Goal: Find specific page/section: Find specific page/section

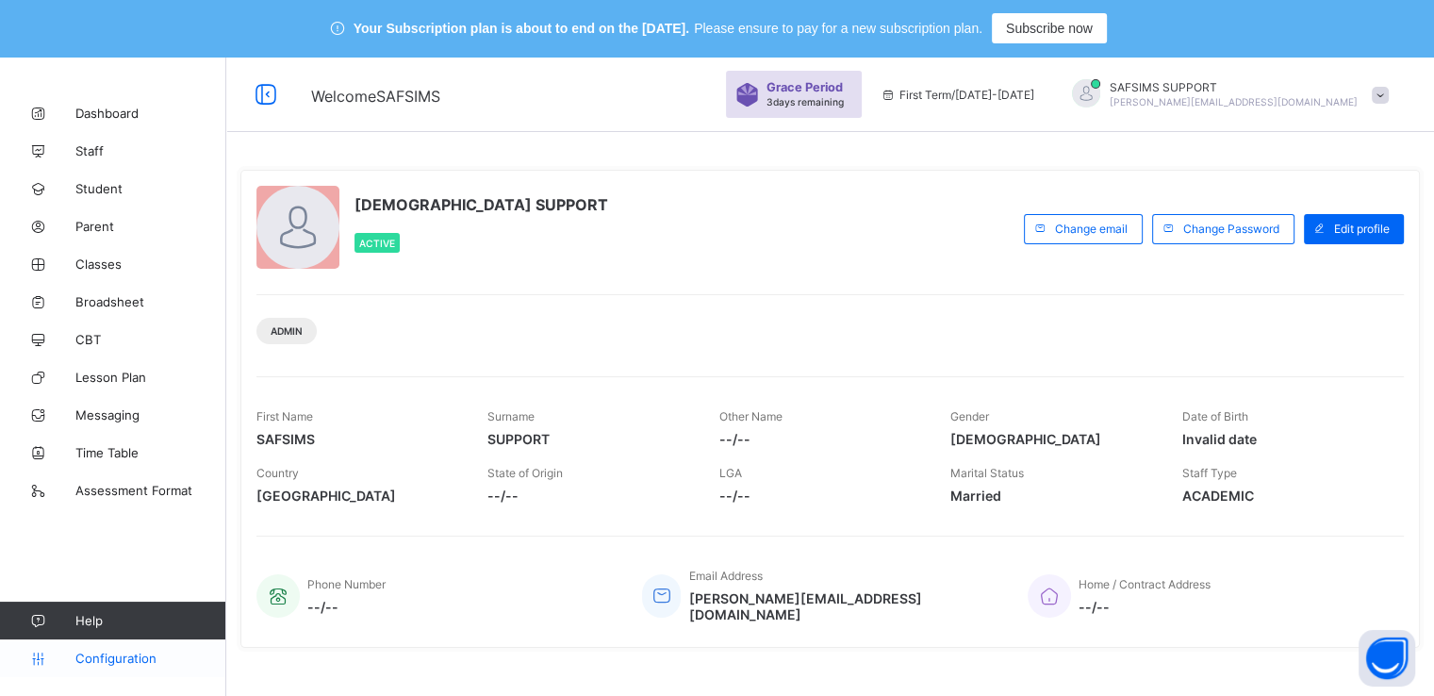
click at [104, 654] on span "Configuration" at bounding box center [150, 657] width 150 height 15
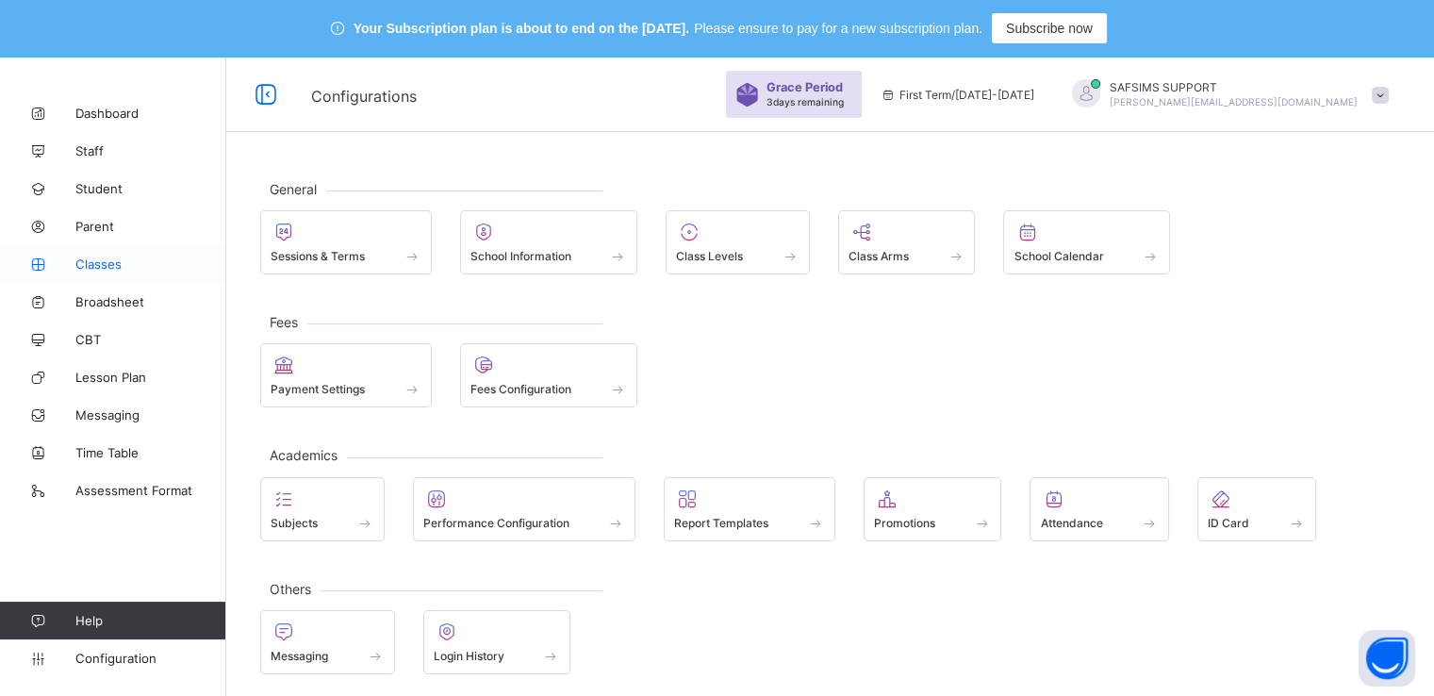
click at [103, 267] on span "Classes" at bounding box center [150, 263] width 151 height 15
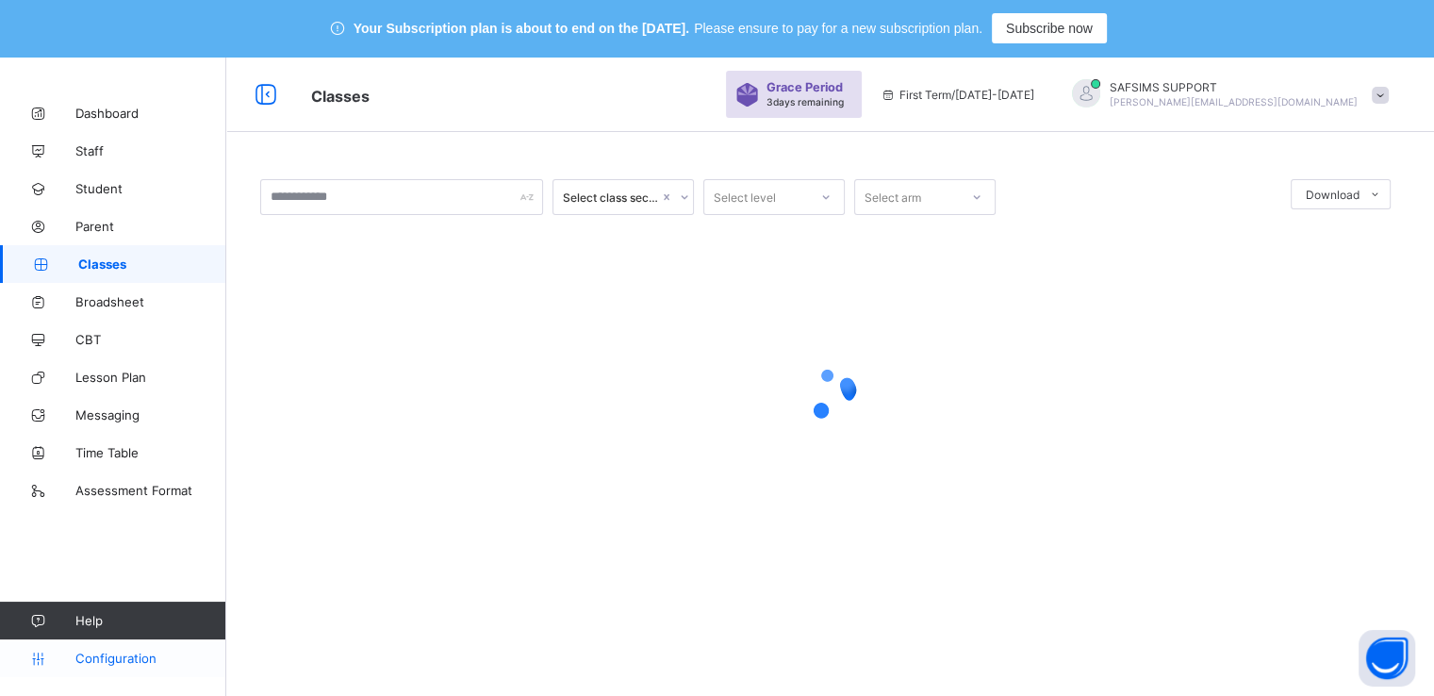
click at [95, 662] on span "Configuration" at bounding box center [150, 657] width 150 height 15
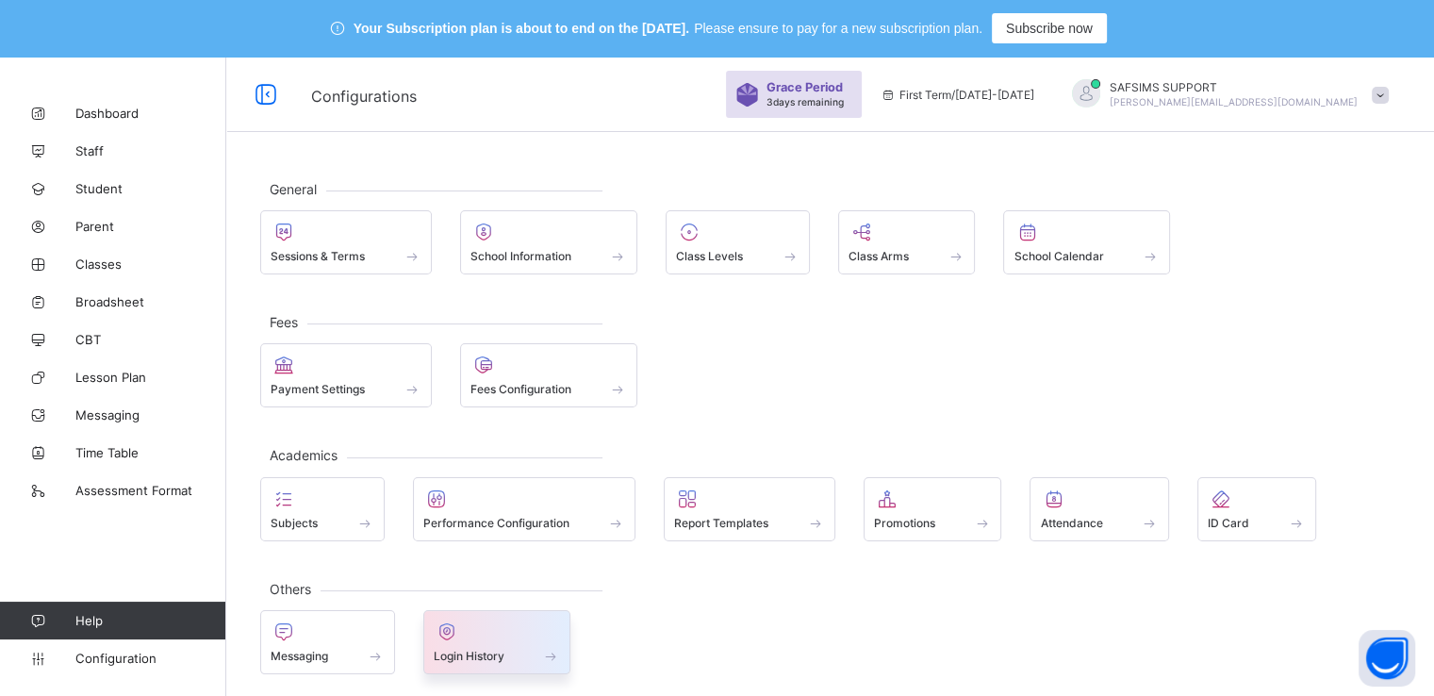
click at [480, 648] on div "Login History" at bounding box center [497, 656] width 127 height 16
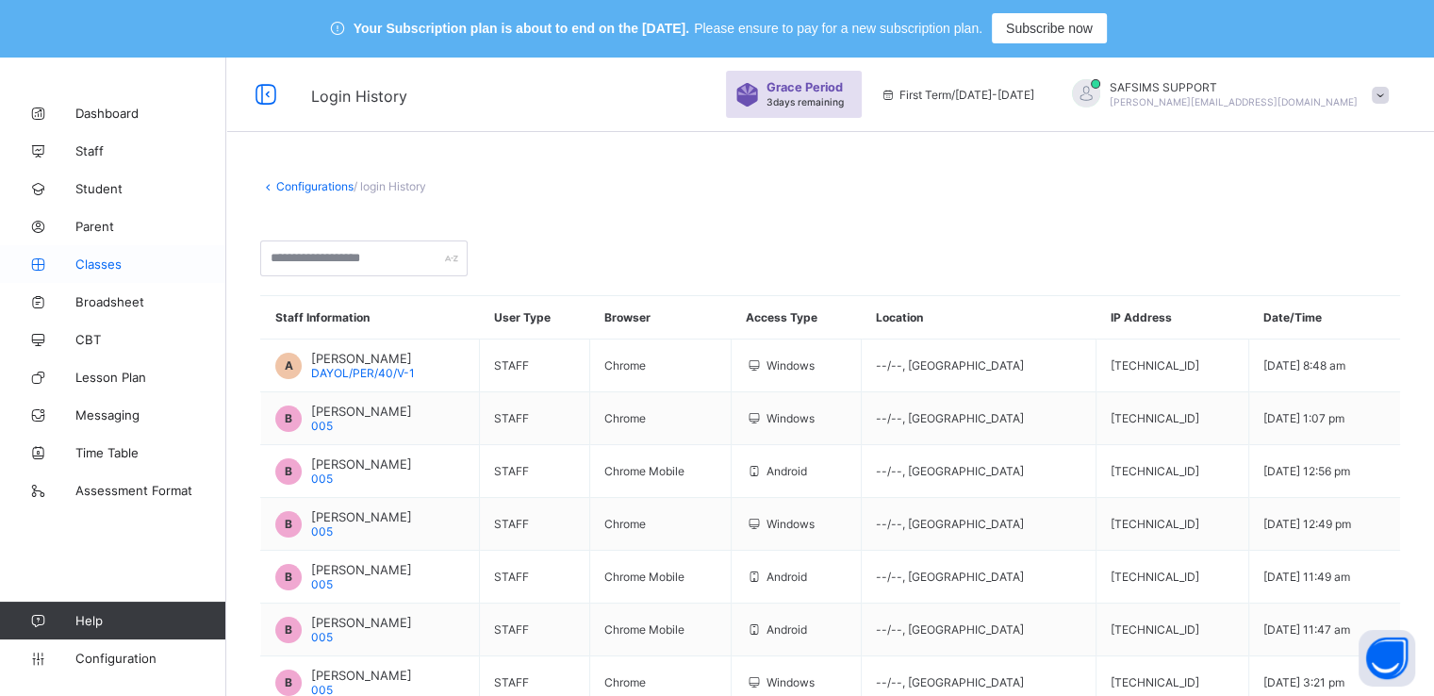
click at [99, 256] on span "Classes" at bounding box center [150, 263] width 151 height 15
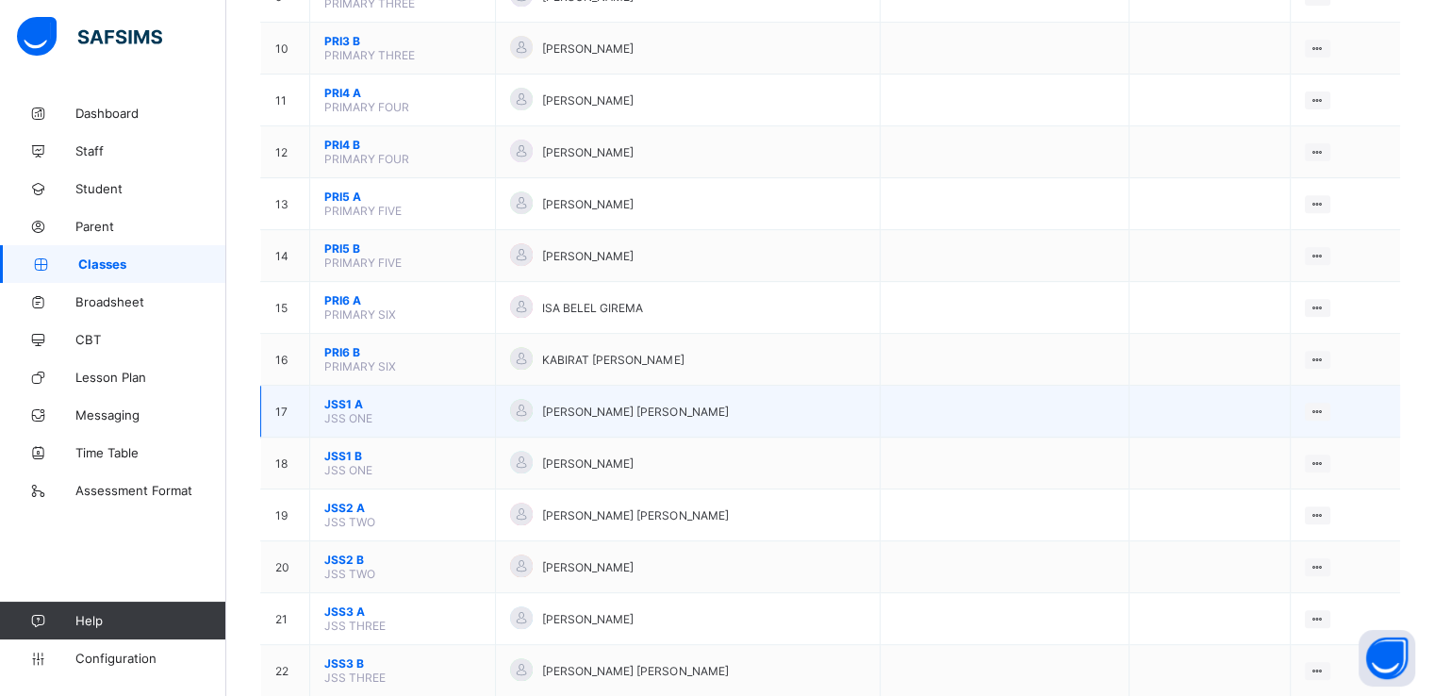
scroll to position [723, 0]
click at [344, 402] on span "JSS1 A" at bounding box center [402, 403] width 156 height 14
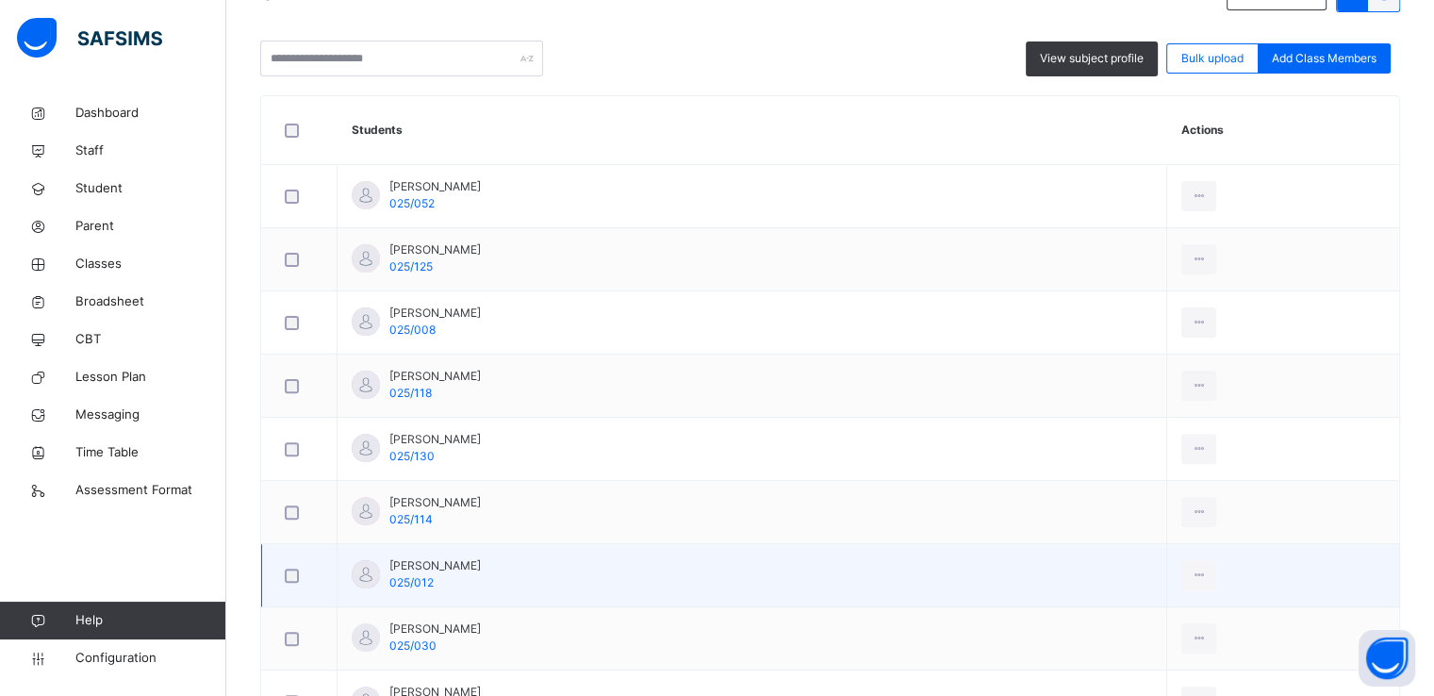
scroll to position [338, 0]
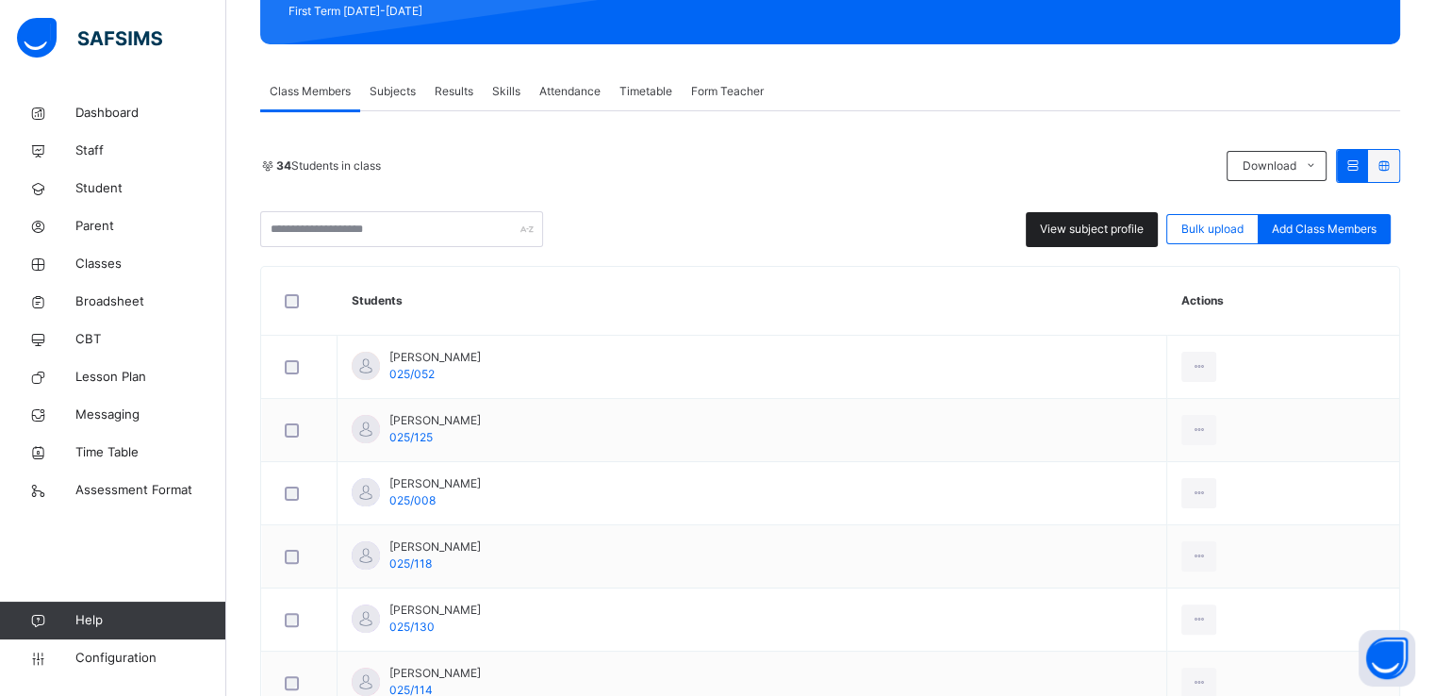
click at [1078, 227] on span "View subject profile" at bounding box center [1092, 229] width 104 height 17
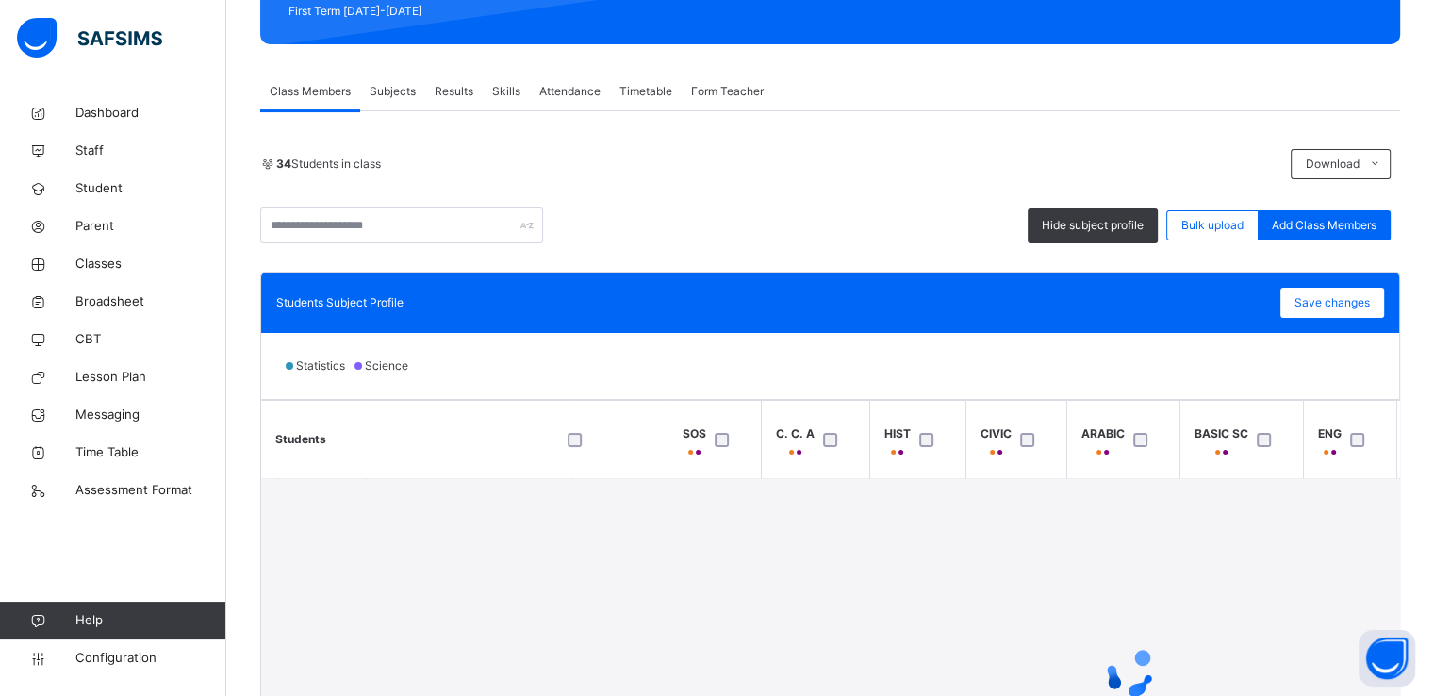
scroll to position [0, 362]
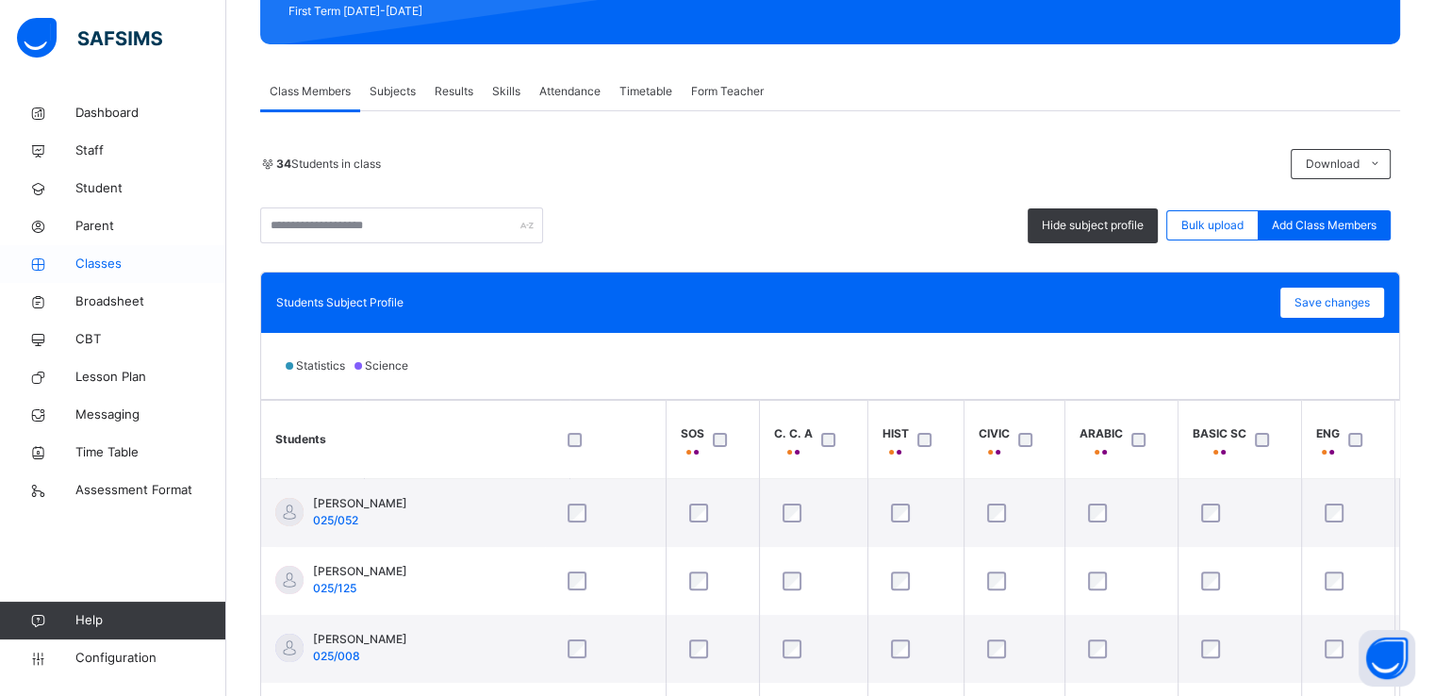
click at [90, 265] on span "Classes" at bounding box center [150, 264] width 151 height 19
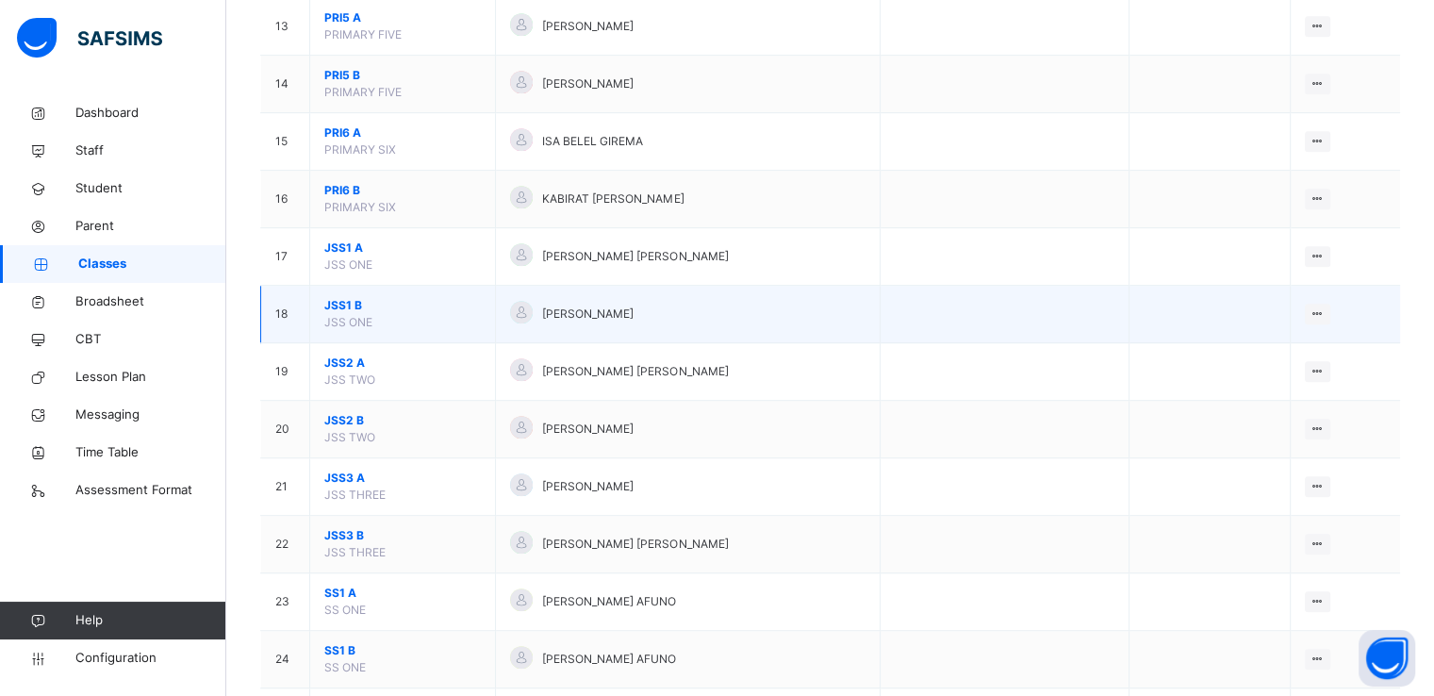
scroll to position [975, 0]
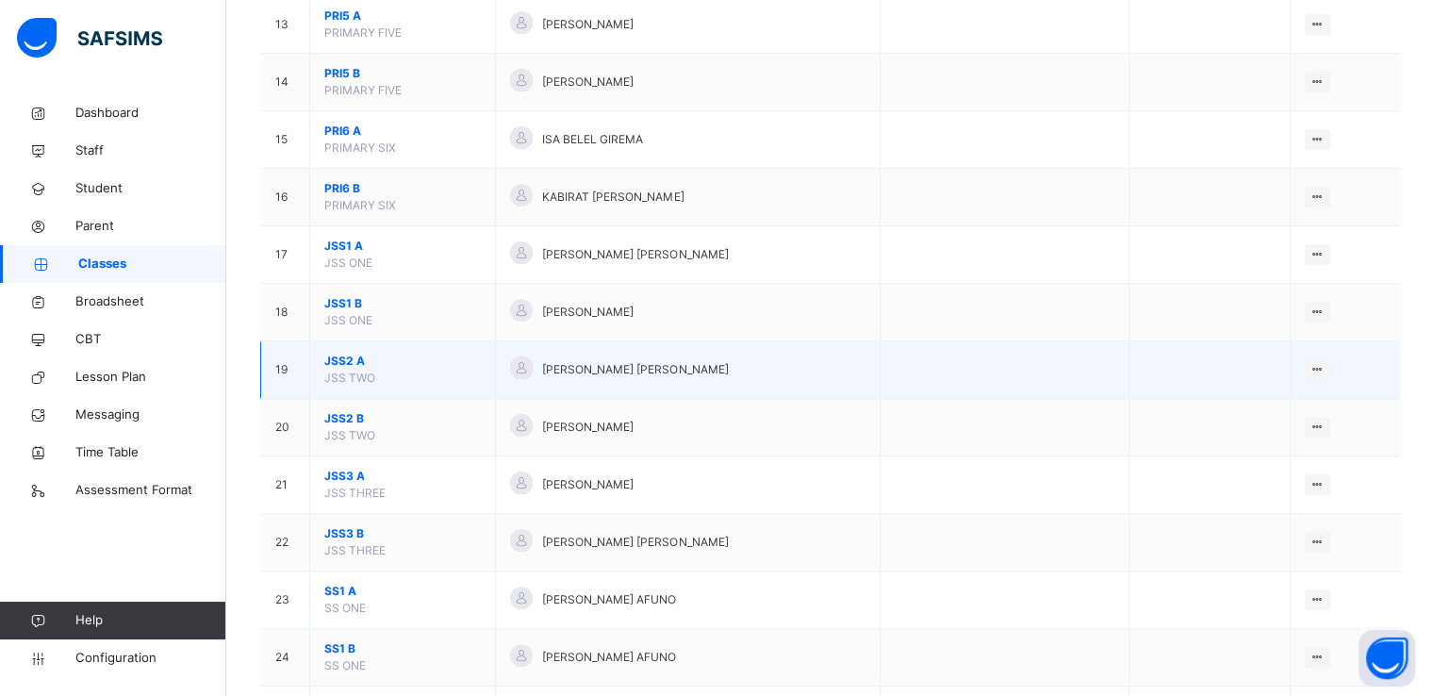
click at [339, 359] on span "JSS2 A" at bounding box center [402, 361] width 156 height 17
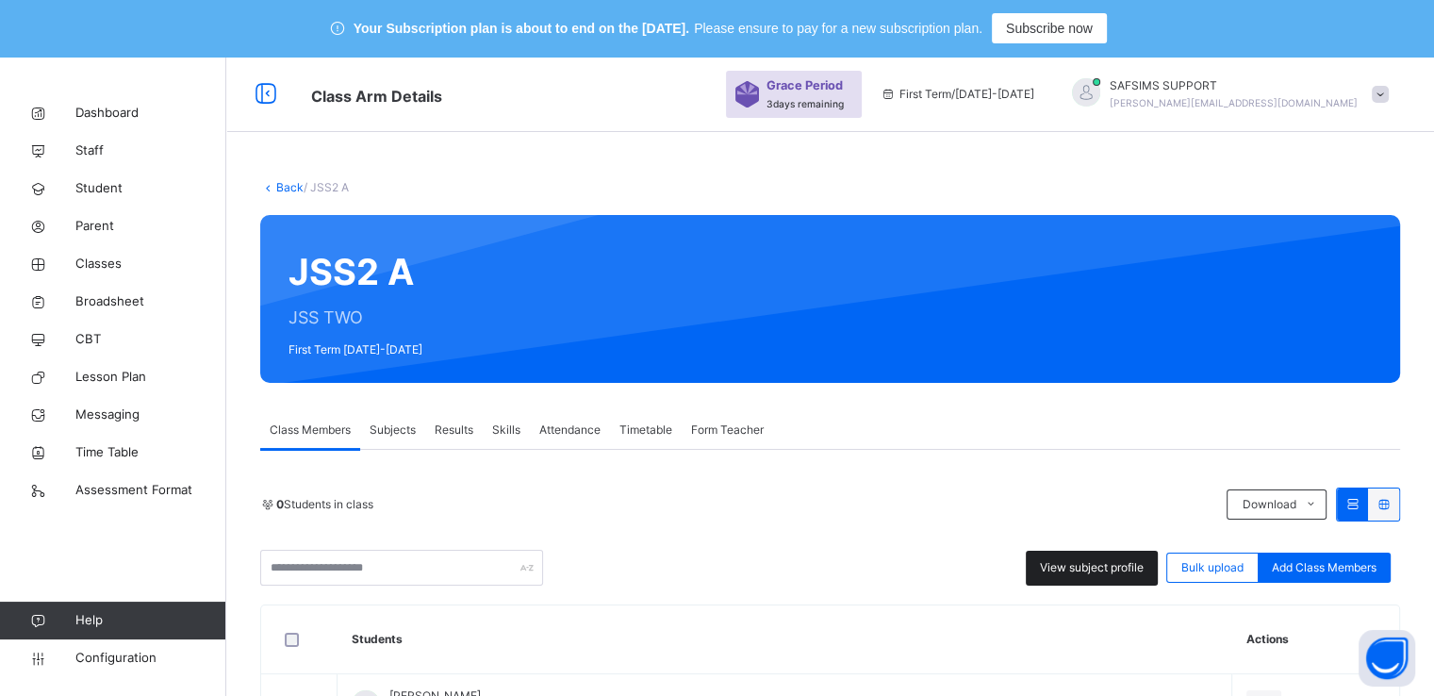
click at [1081, 565] on span "View subject profile" at bounding box center [1092, 567] width 104 height 17
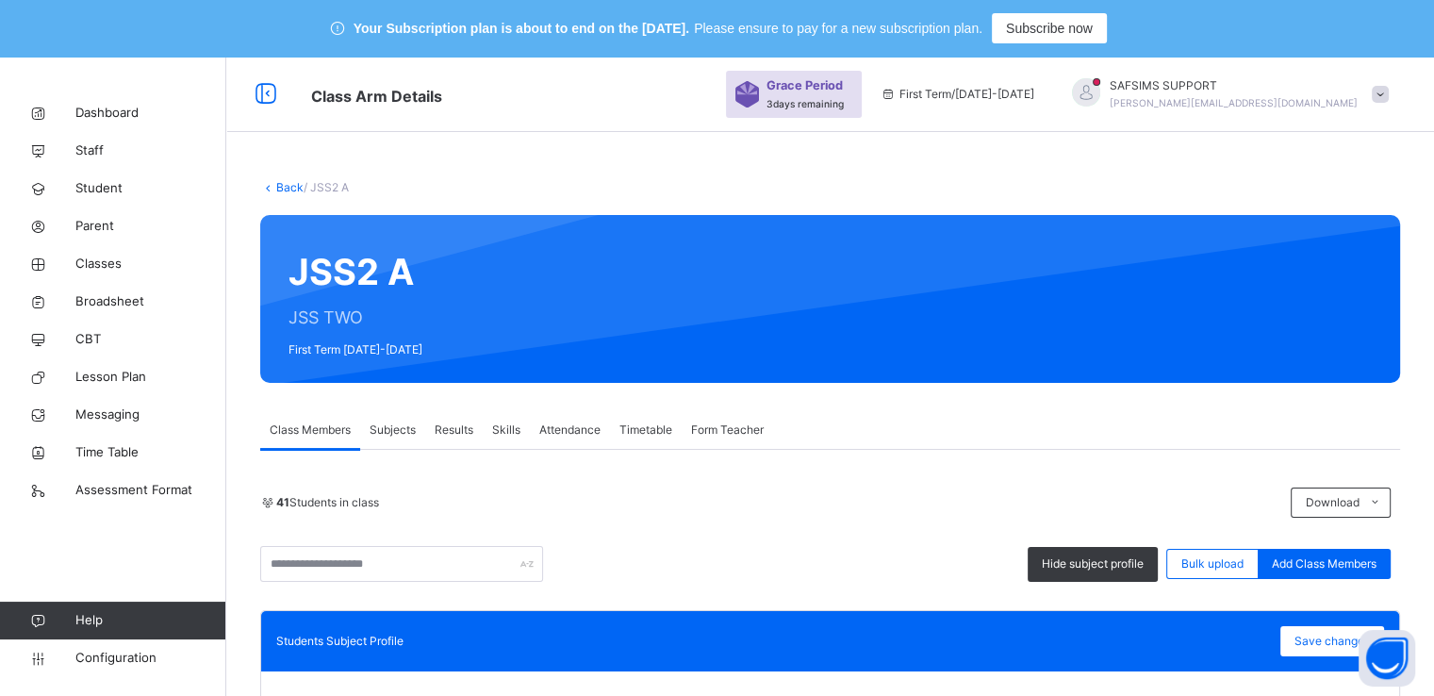
click at [391, 433] on span "Subjects" at bounding box center [393, 429] width 46 height 17
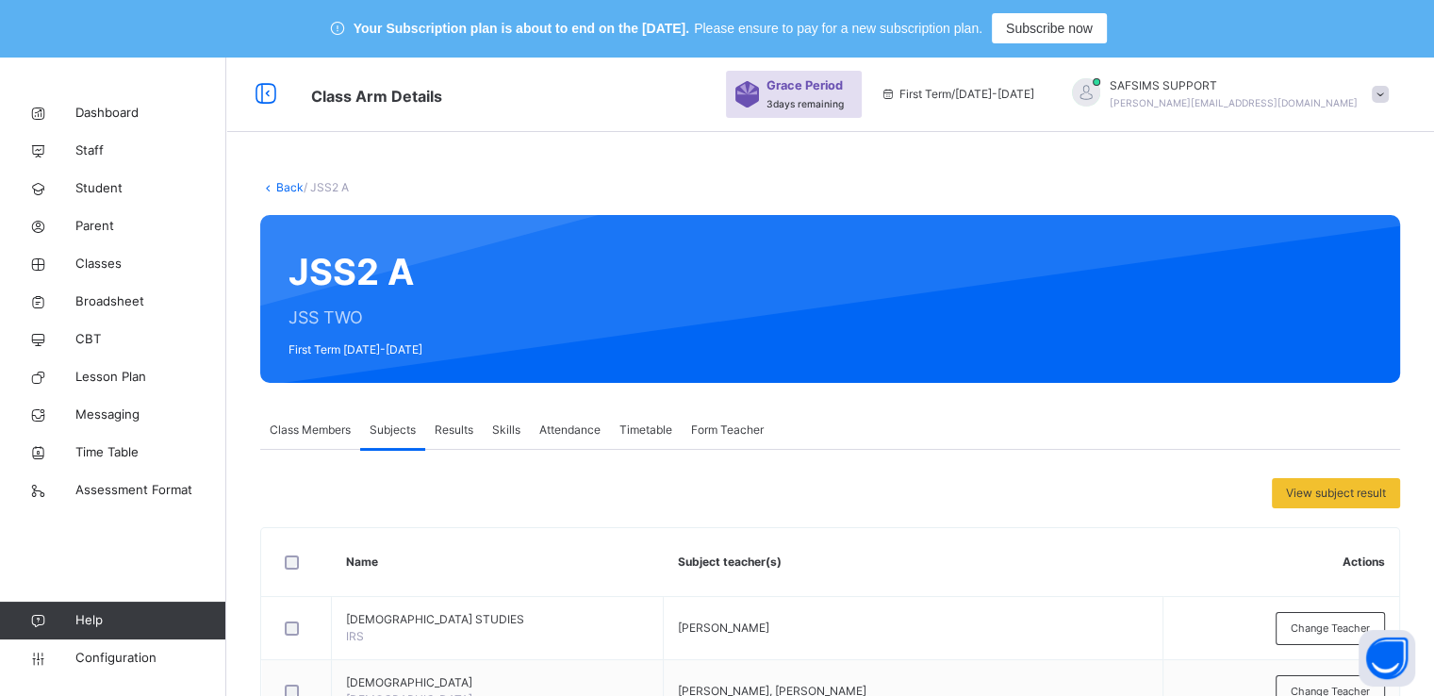
click at [453, 433] on span "Results" at bounding box center [454, 429] width 39 height 17
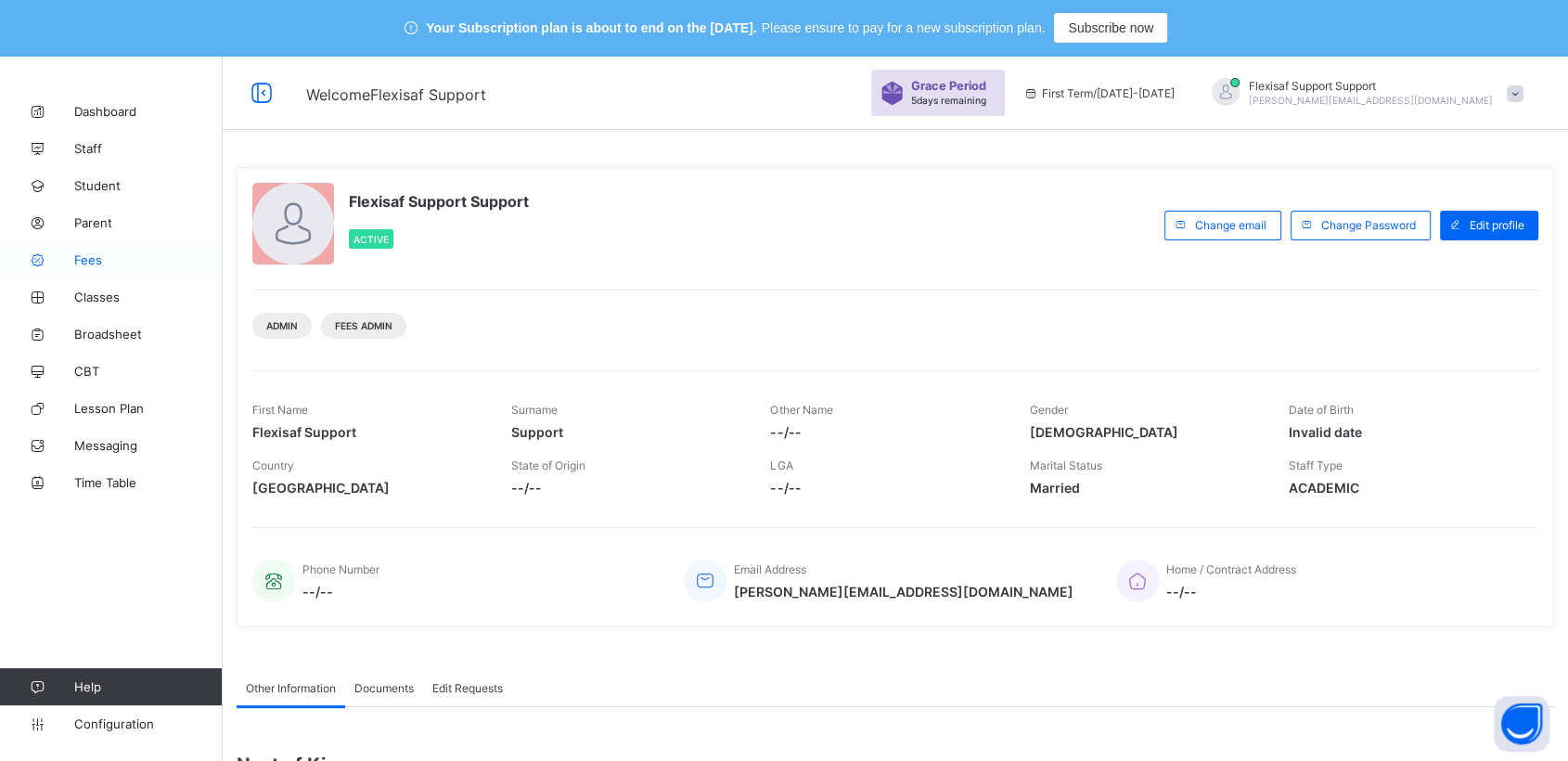
click at [83, 254] on span "Fees" at bounding box center [148, 259] width 149 height 15
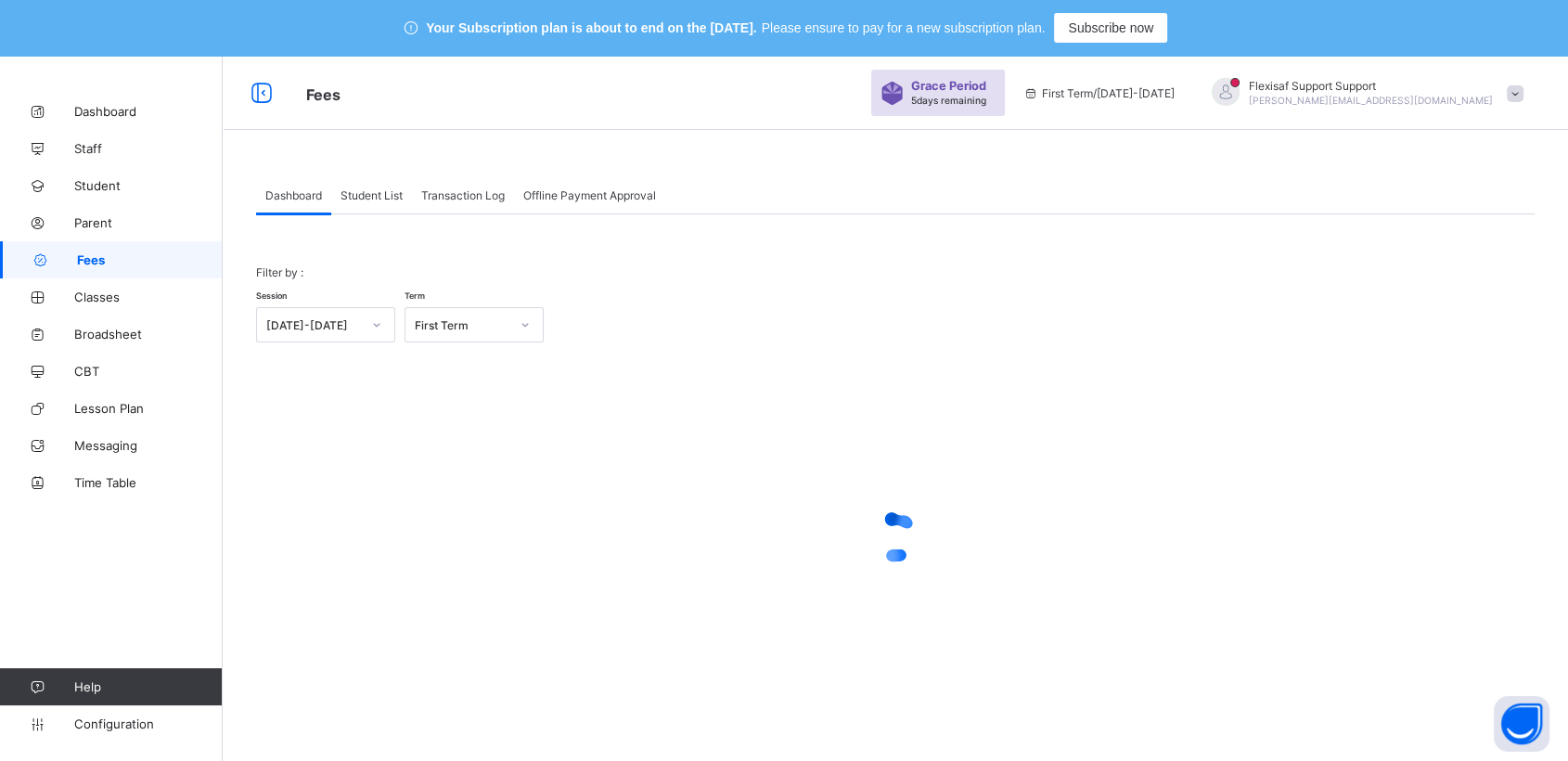
click at [380, 188] on span "Student List" at bounding box center [371, 195] width 62 height 14
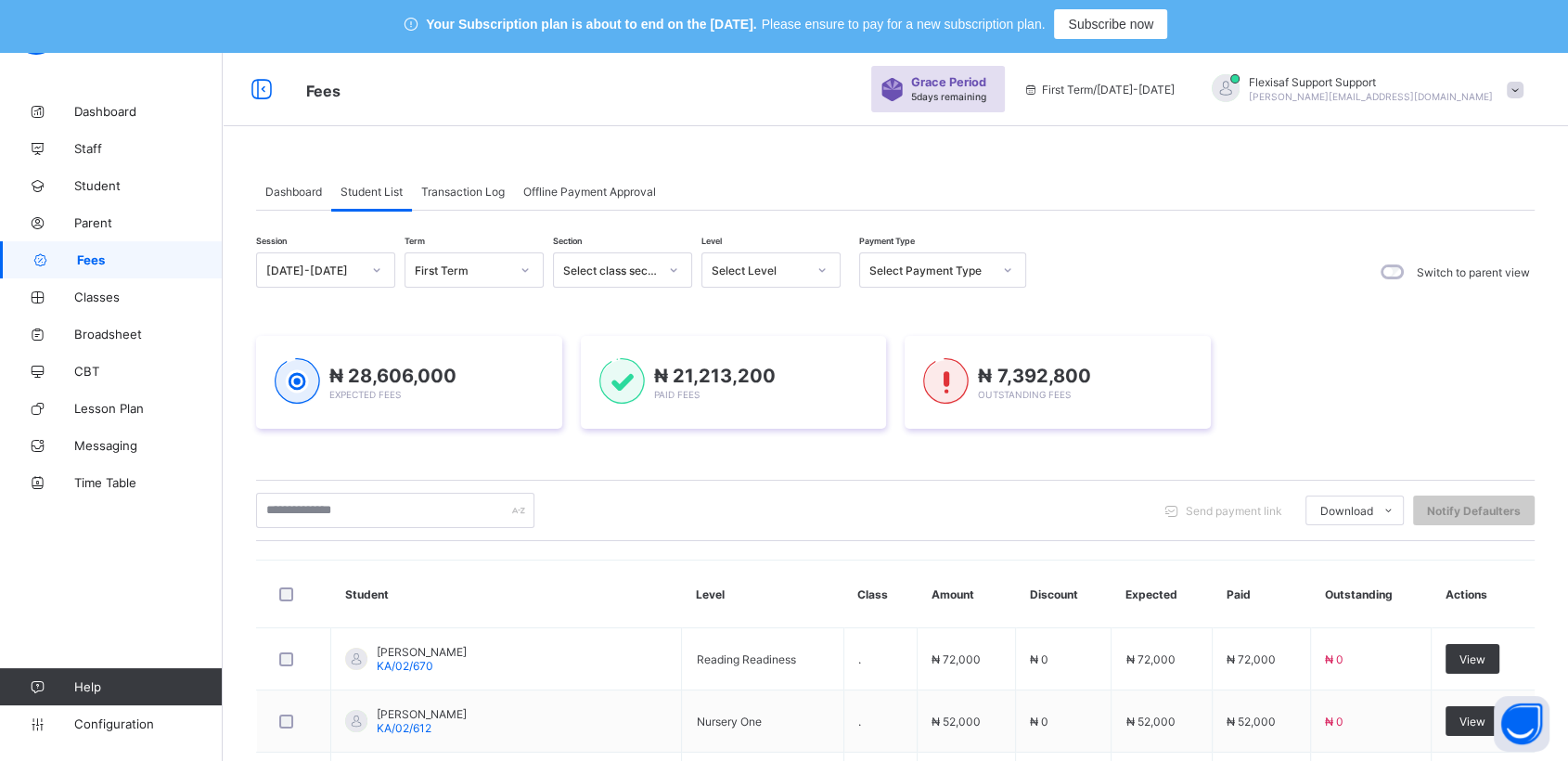
scroll to position [7, 0]
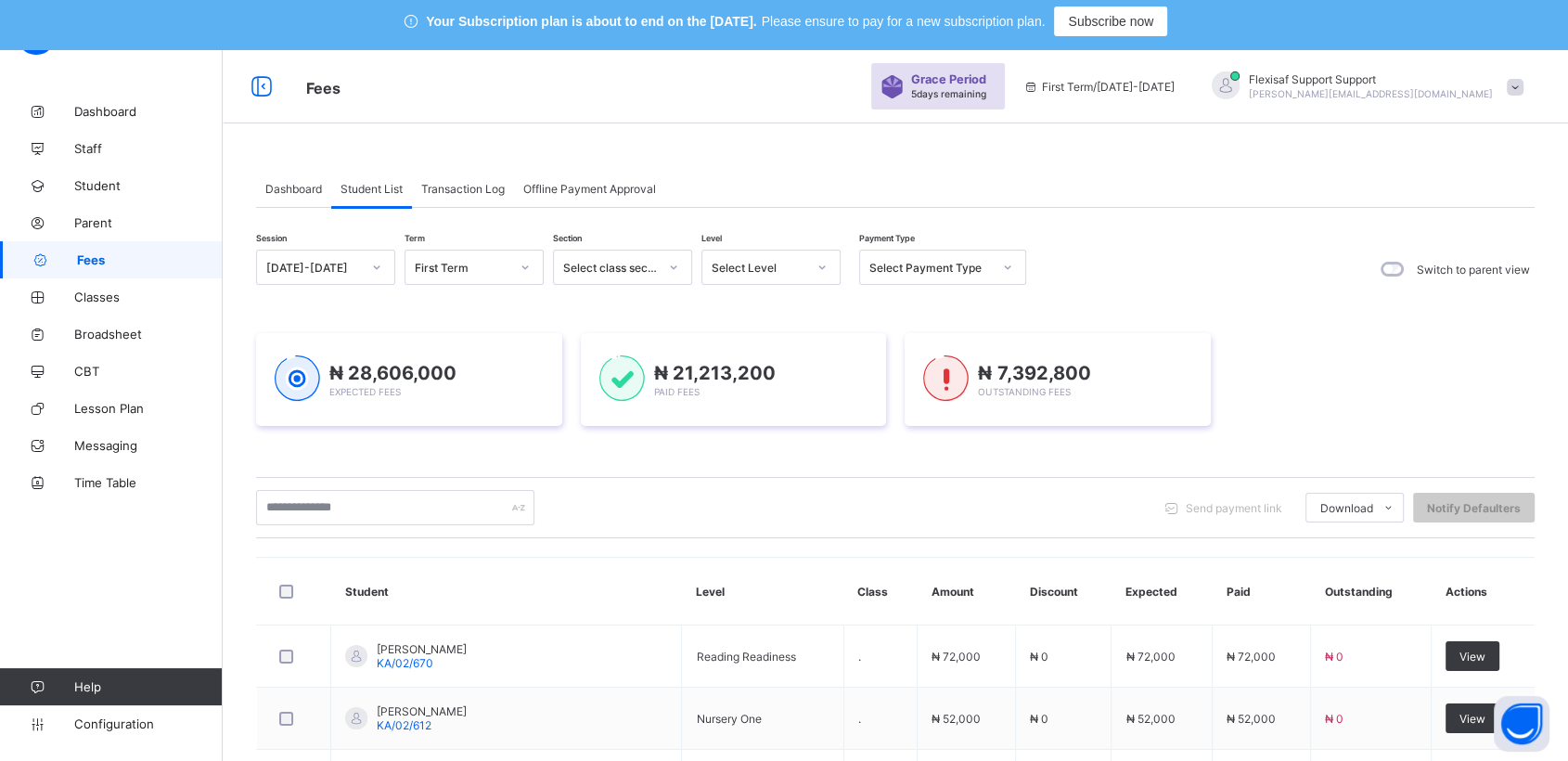
click at [1524, 86] on span at bounding box center [1515, 87] width 17 height 17
click at [1465, 262] on span "Subscription" at bounding box center [1448, 267] width 93 height 14
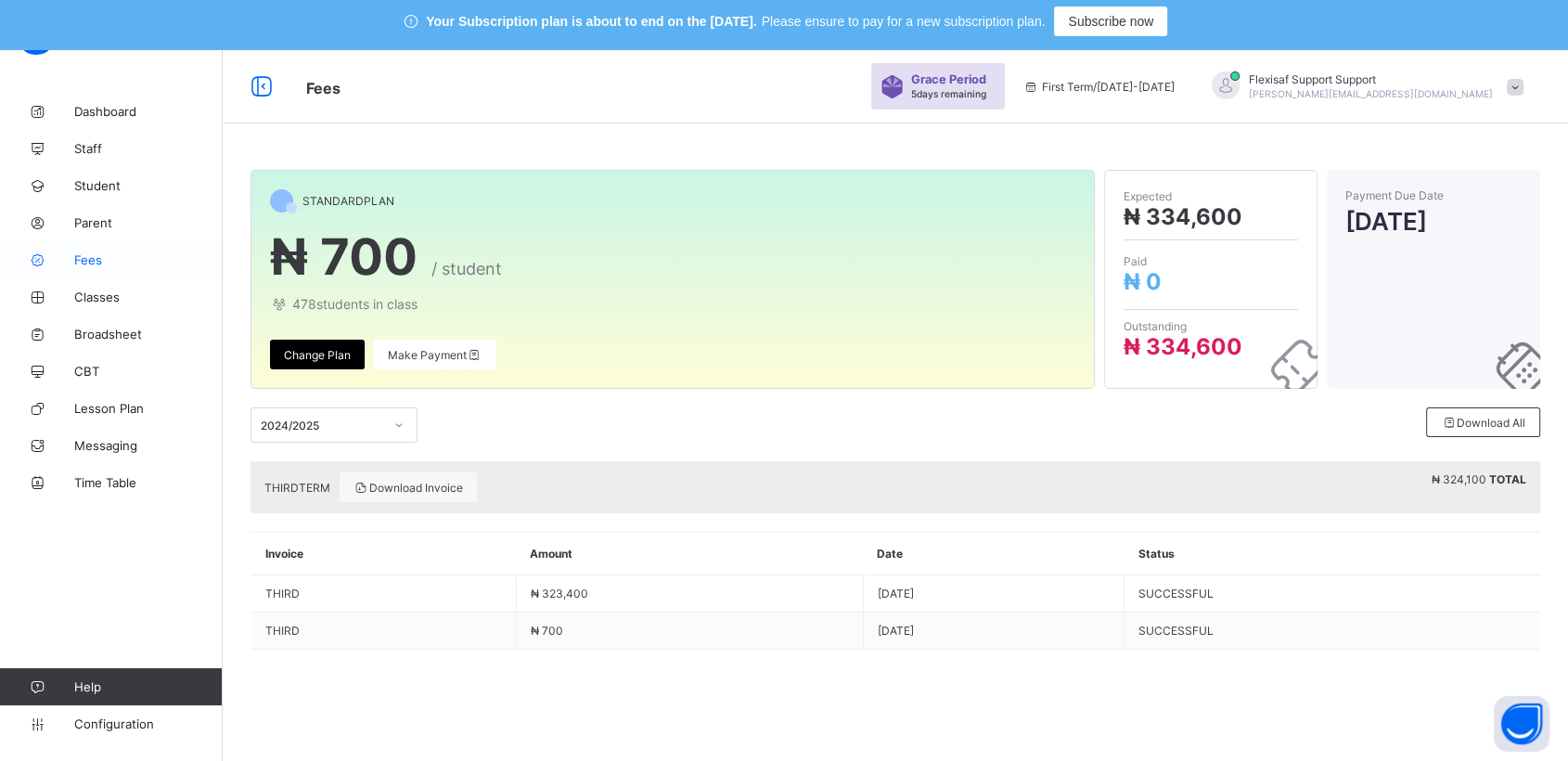
click at [94, 259] on span "Fees" at bounding box center [148, 259] width 149 height 15
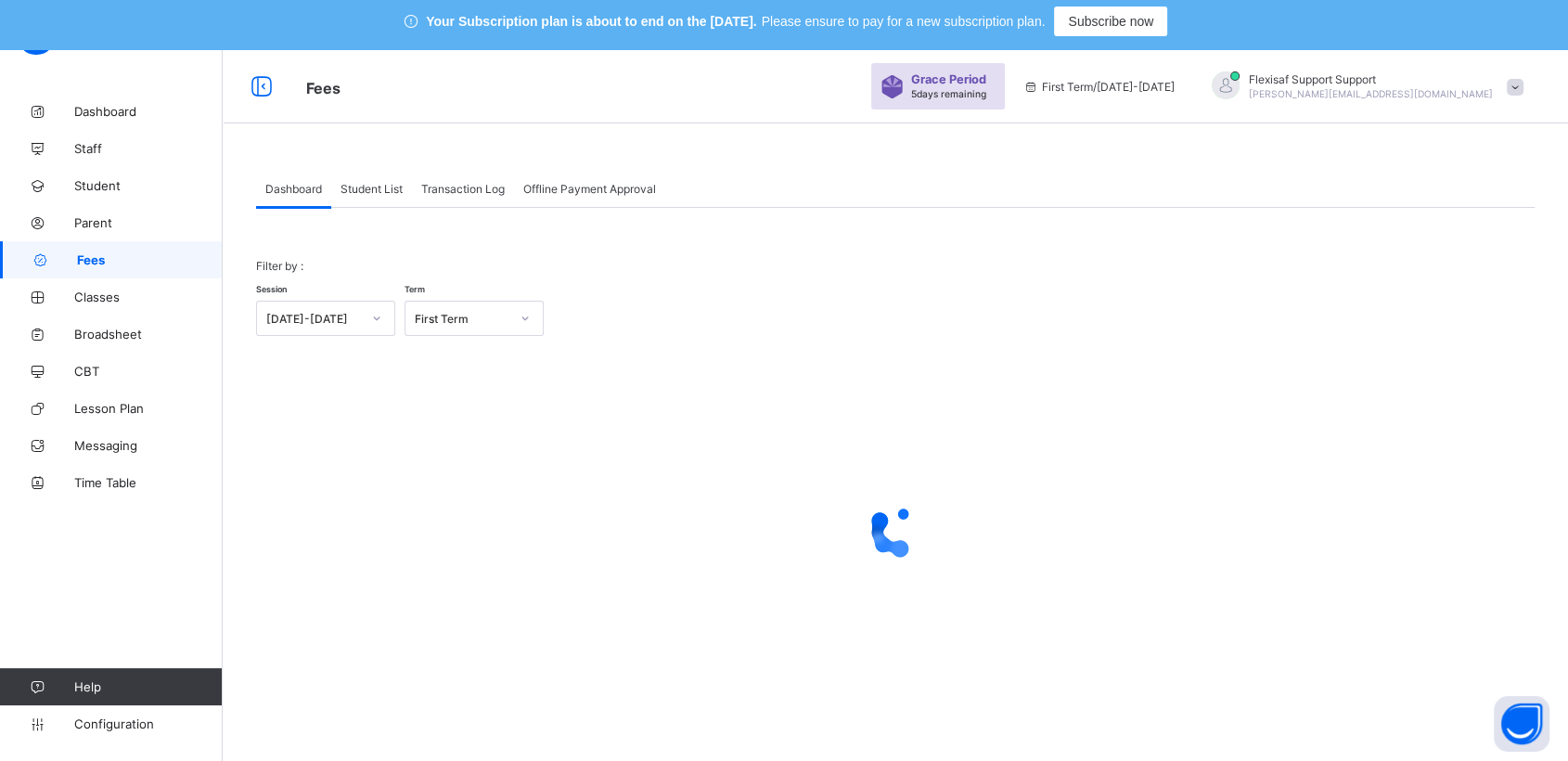
click at [359, 184] on span "Student List" at bounding box center [371, 189] width 62 height 14
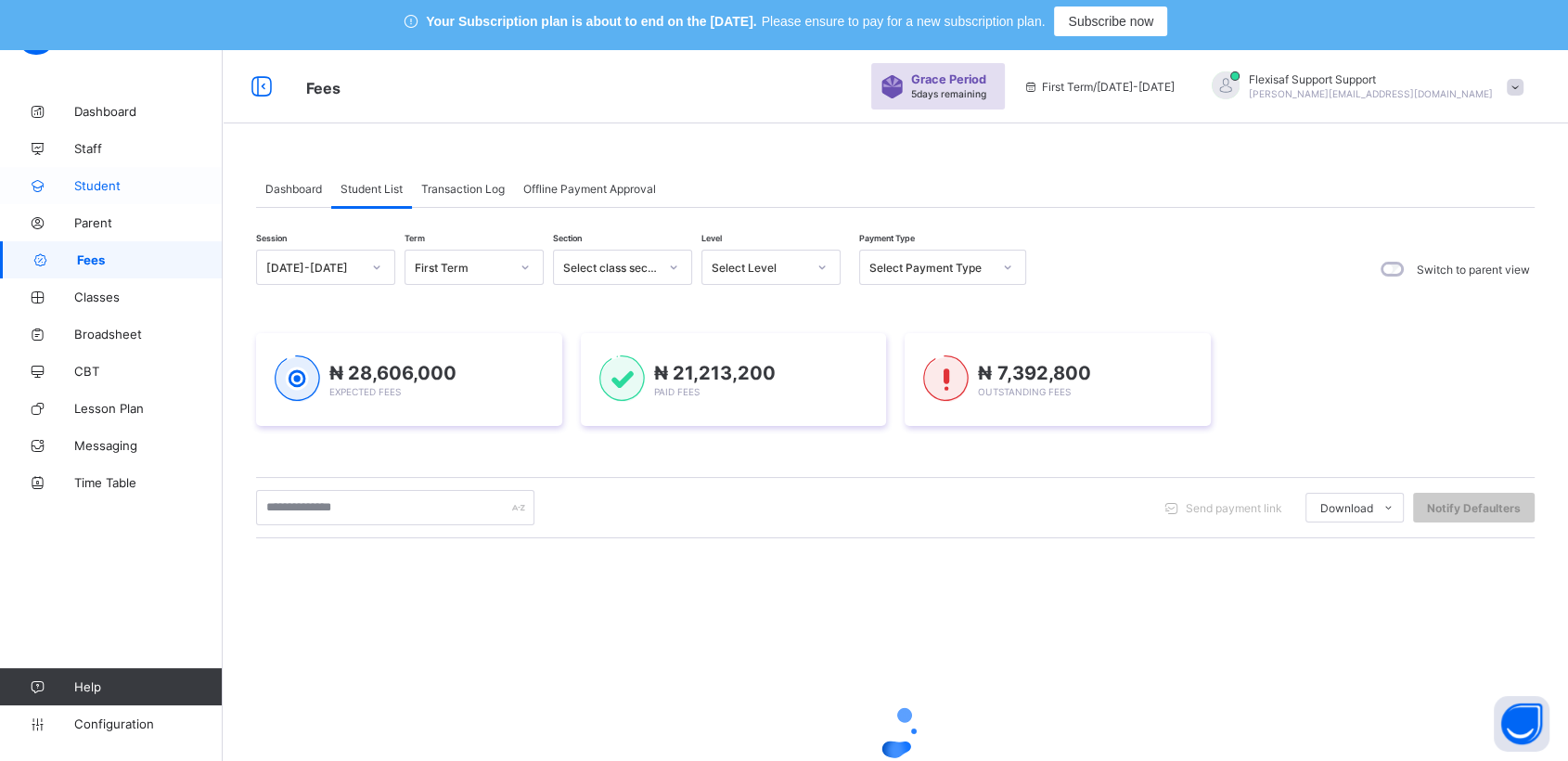
click at [105, 186] on span "Student" at bounding box center [148, 185] width 149 height 15
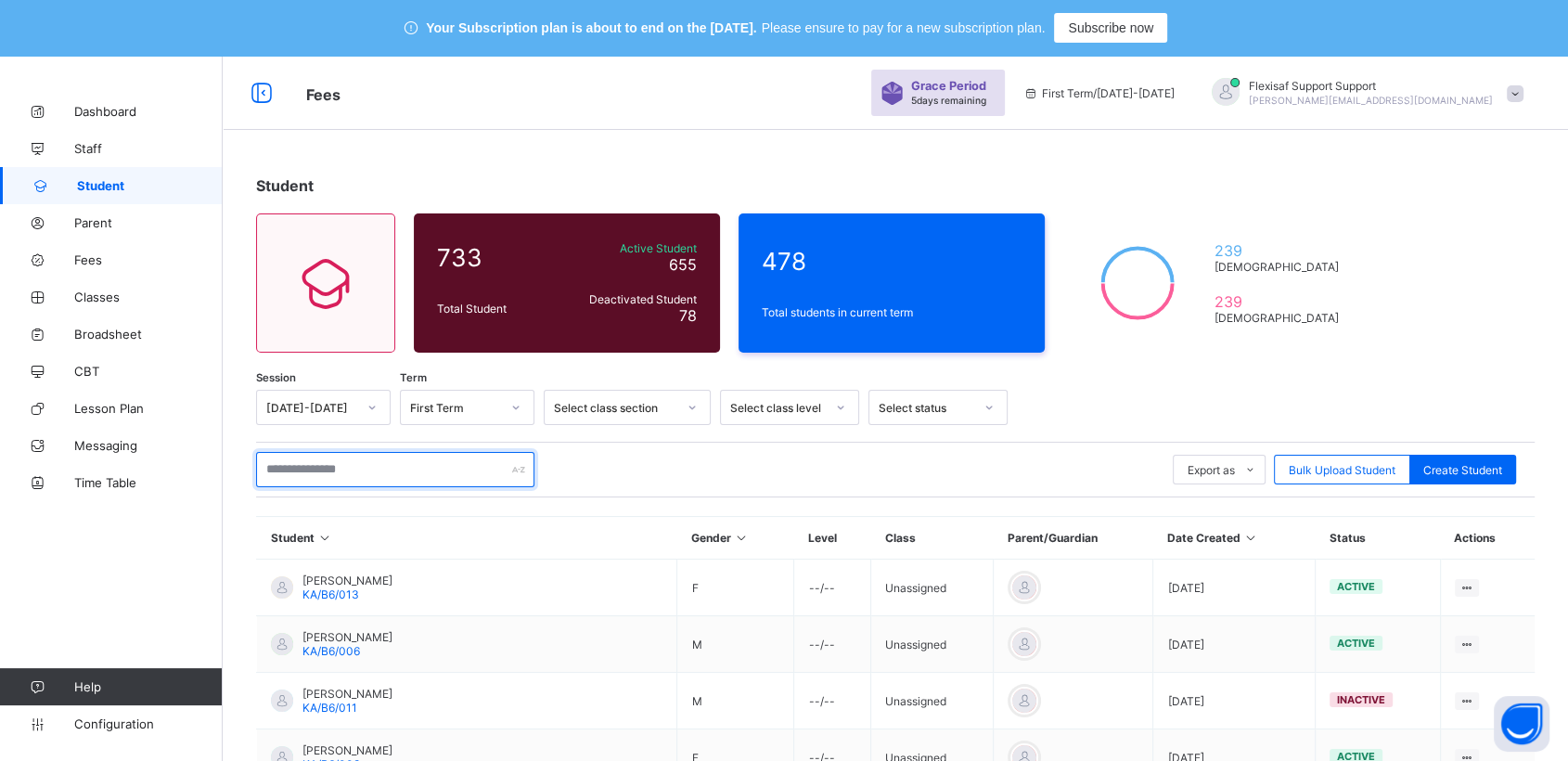
click at [386, 484] on input "text" at bounding box center [395, 470] width 279 height 35
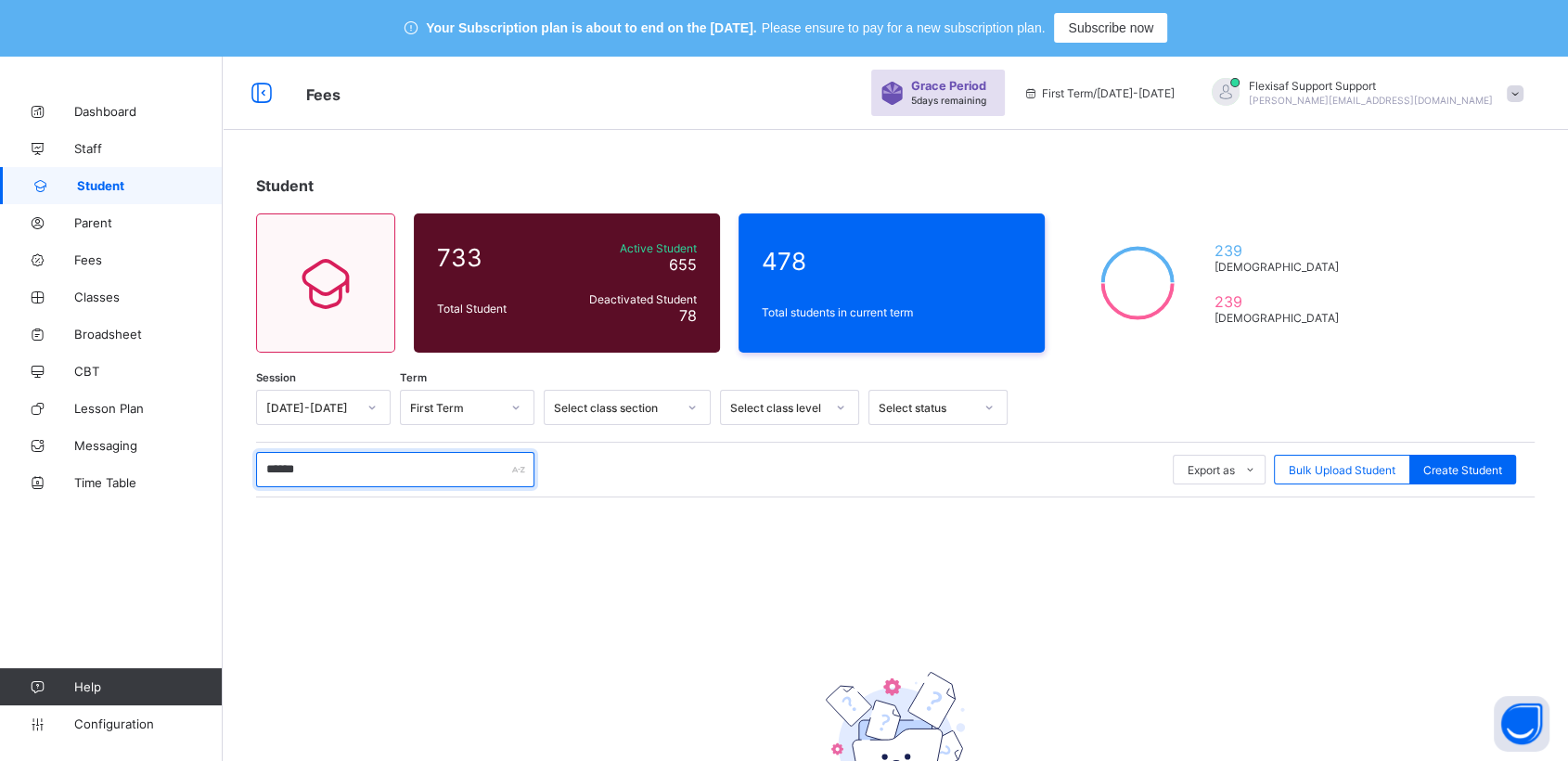
scroll to position [159, 0]
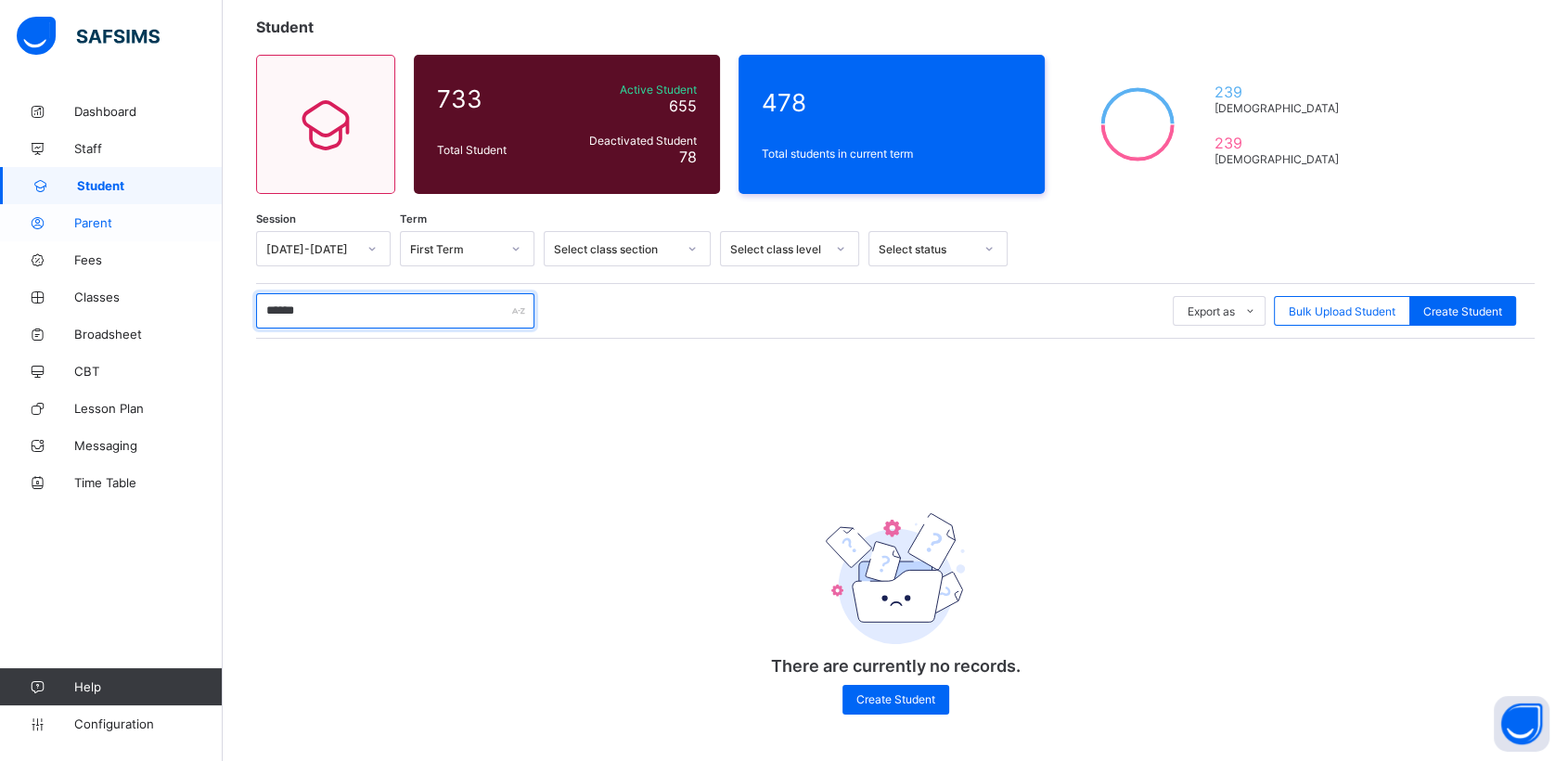
type input "******"
click at [95, 237] on link "Parent" at bounding box center [111, 222] width 222 height 37
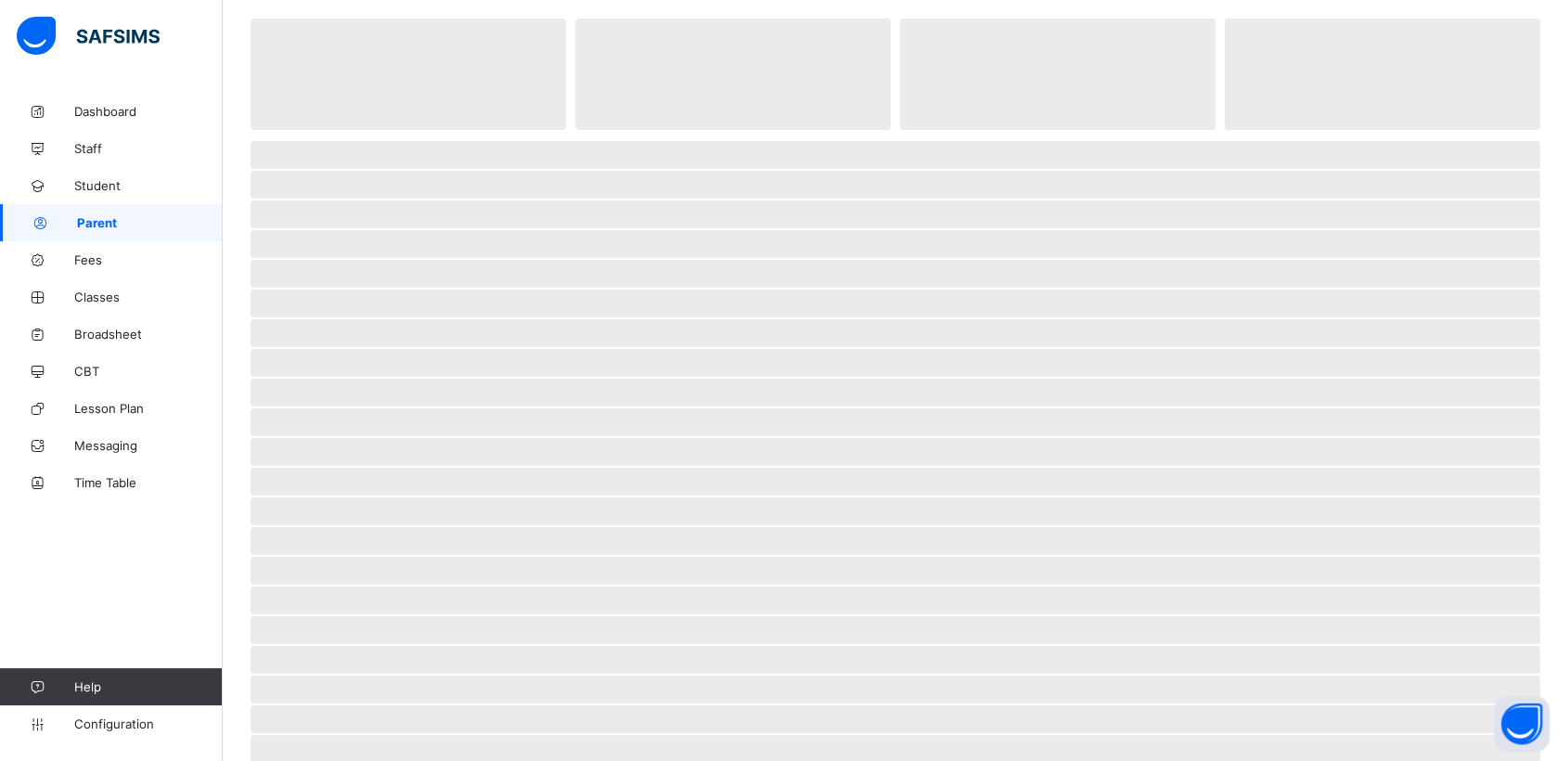
scroll to position [85, 0]
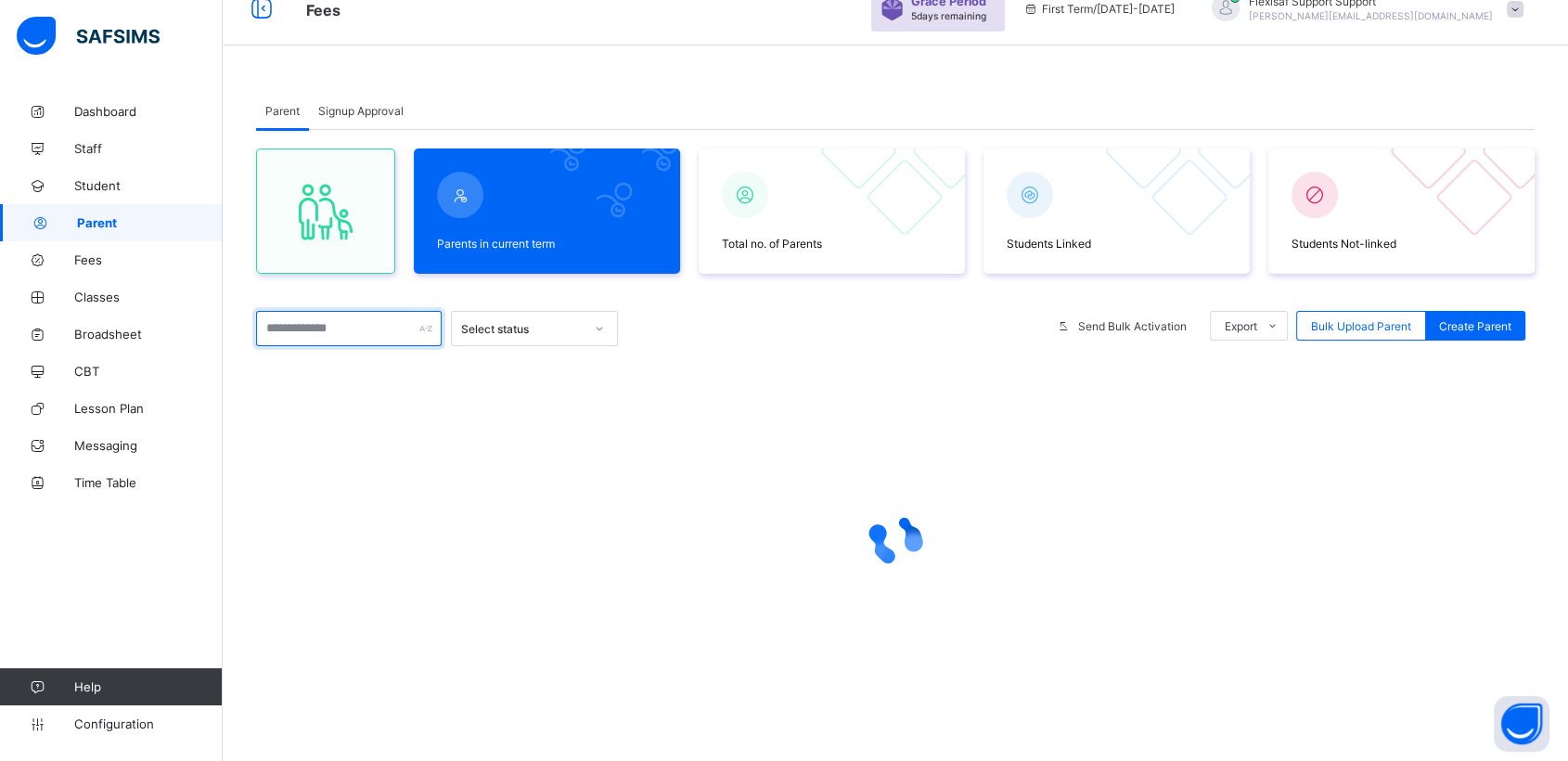
click at [365, 329] on input "text" at bounding box center [348, 329] width 186 height 35
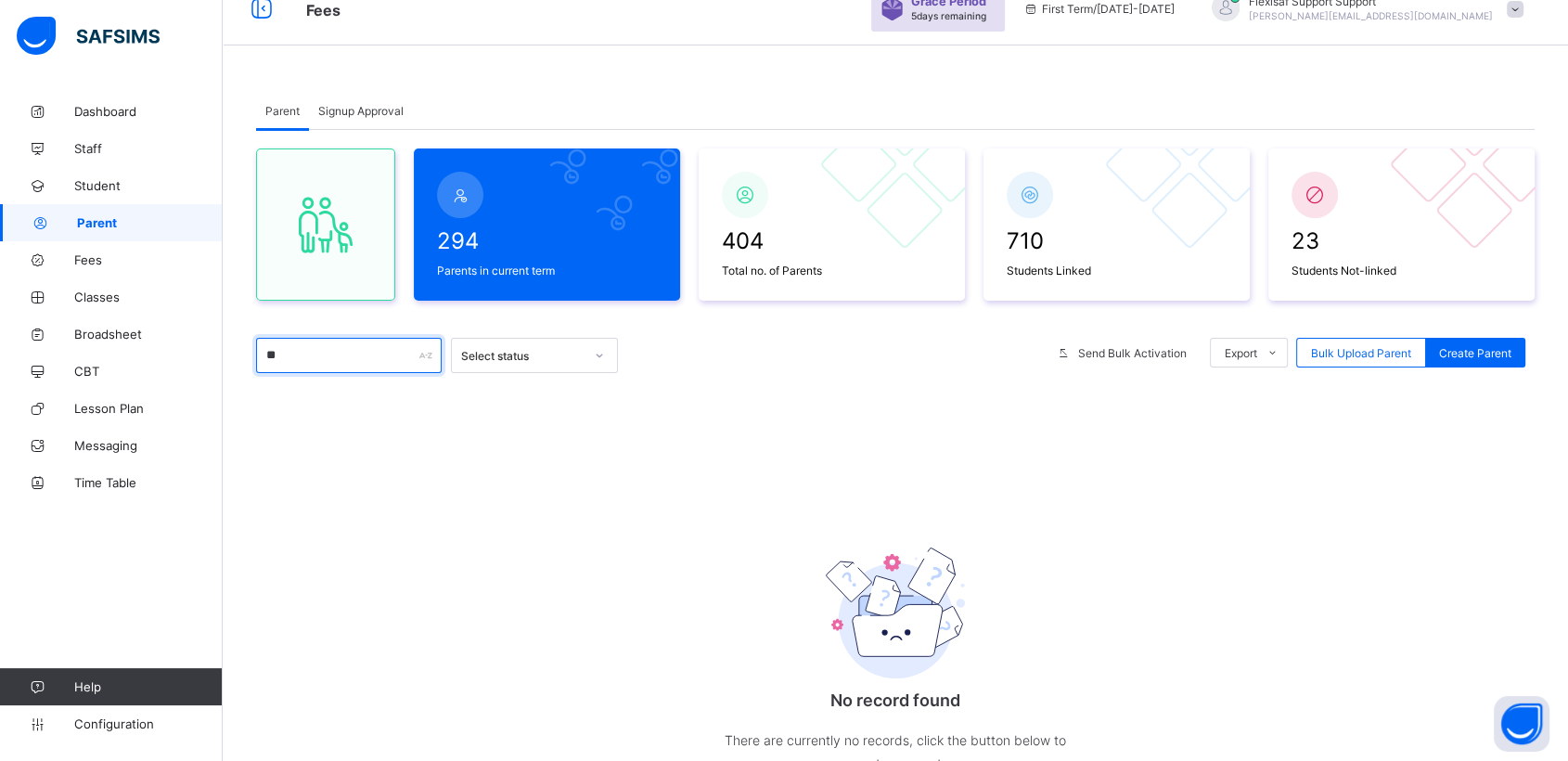
type input "*"
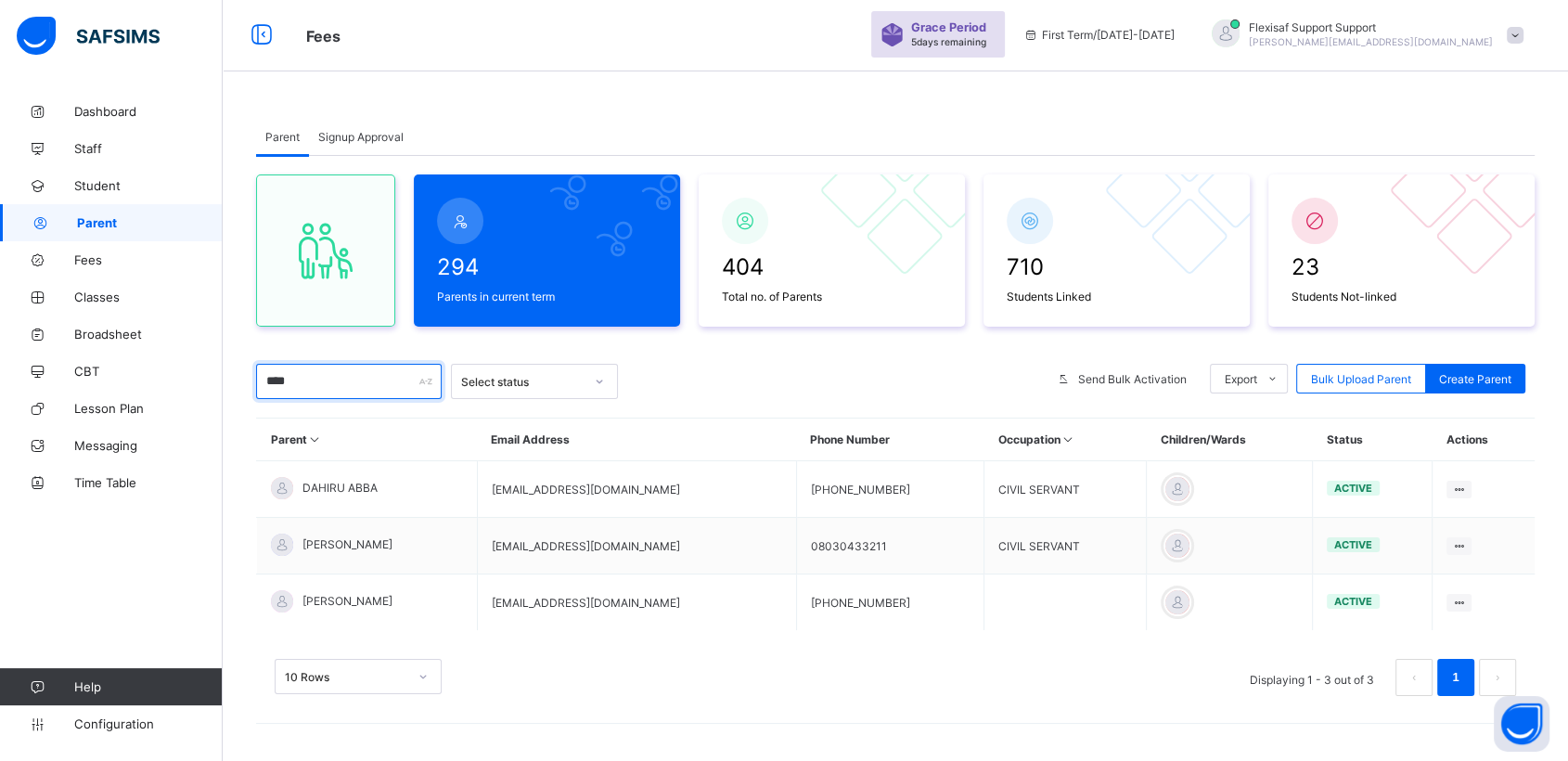
scroll to position [57, 0]
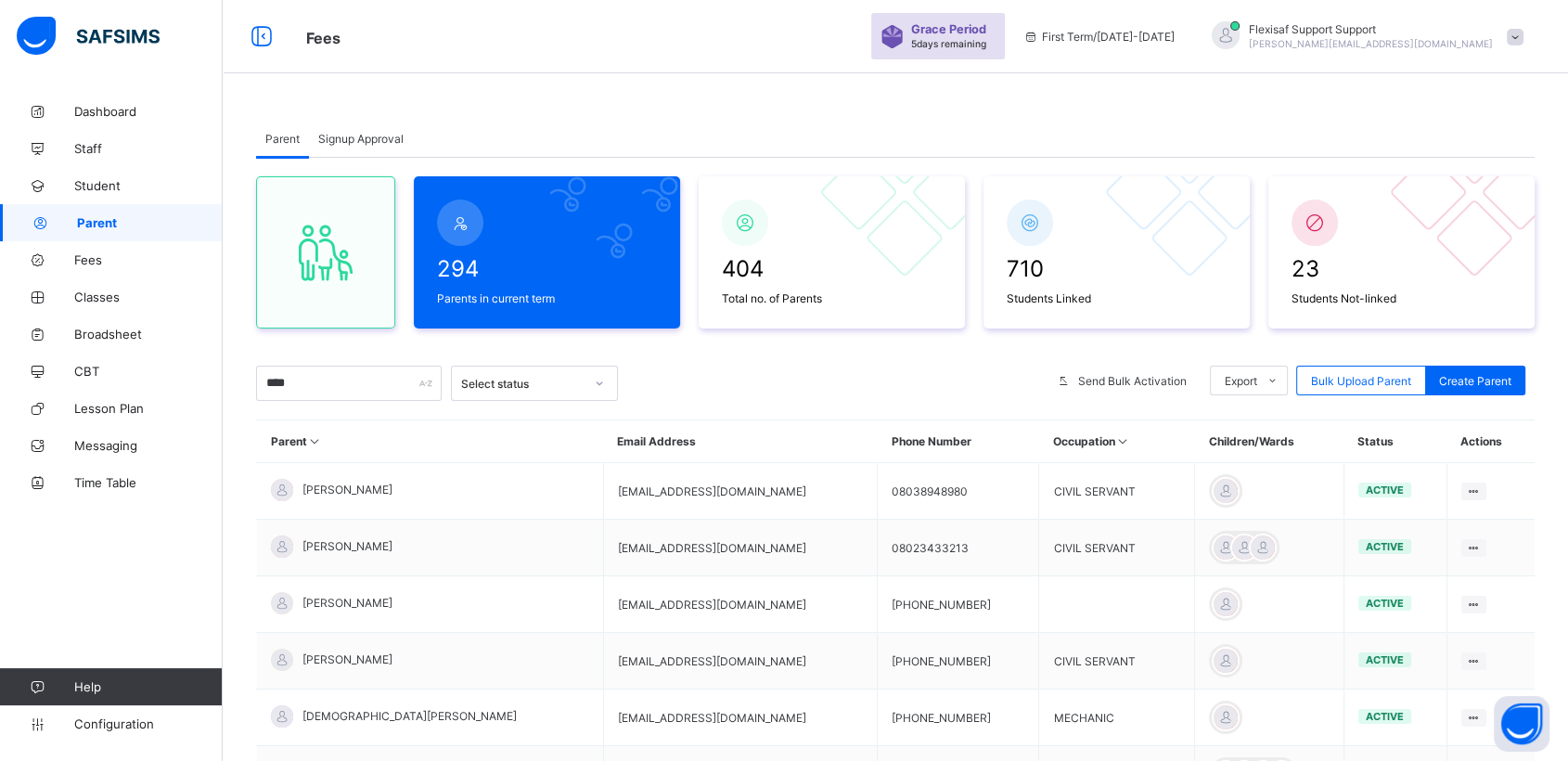
click at [834, 350] on div "294 Parents in current term 404 Total no. of Parents 710 Students Linked 23 Stu…" at bounding box center [895, 644] width 1279 height 974
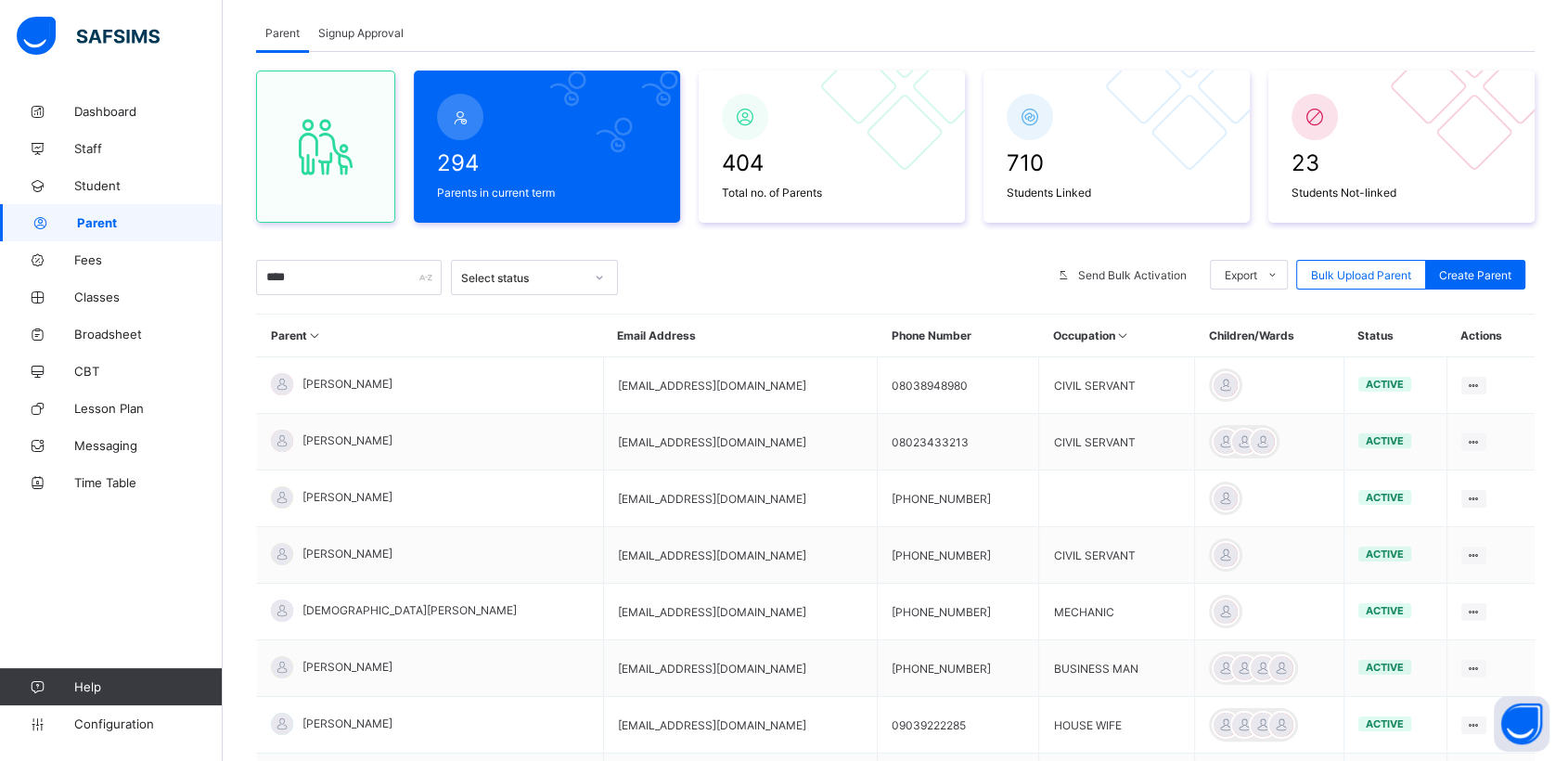
scroll to position [160, 0]
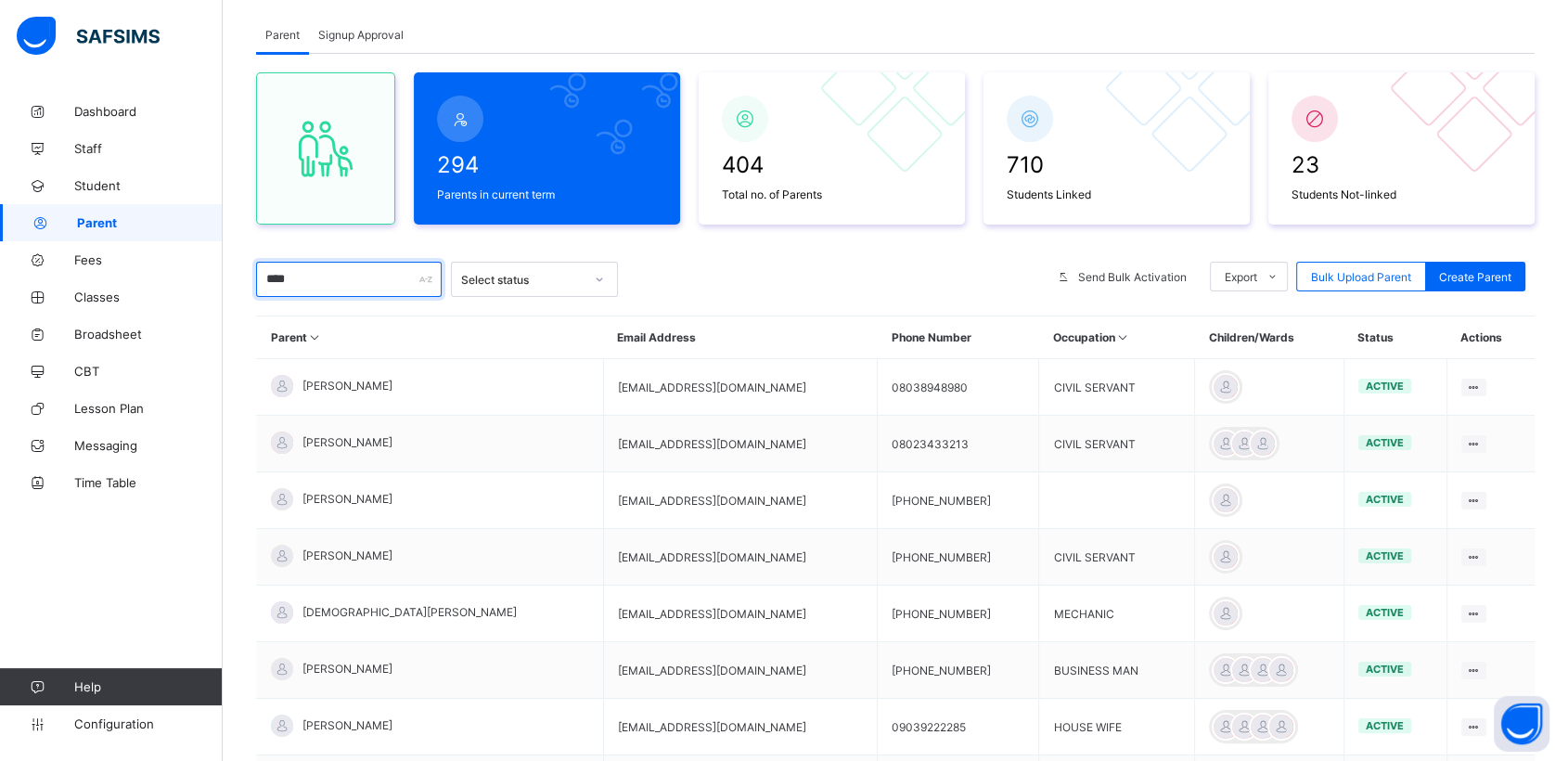
click at [331, 280] on input "****" at bounding box center [348, 280] width 186 height 35
type input "*"
